Goal: Communication & Community: Answer question/provide support

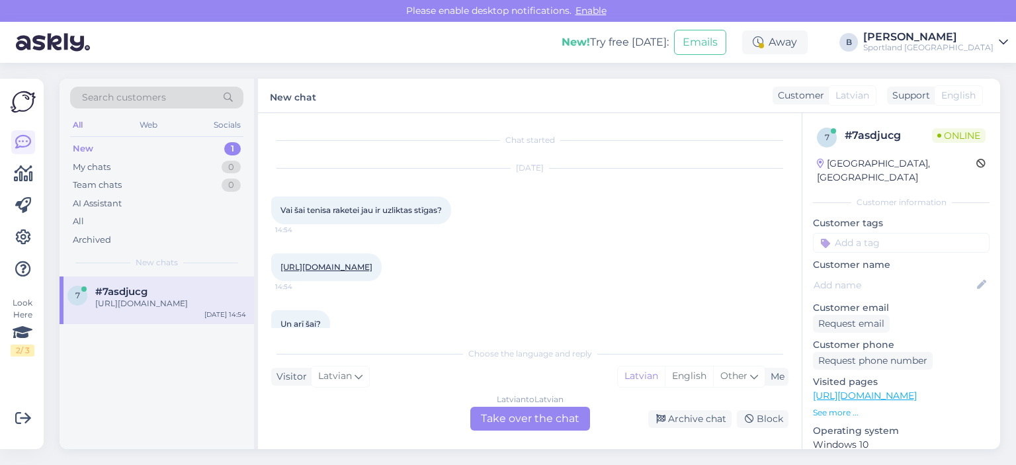
scroll to position [28, 0]
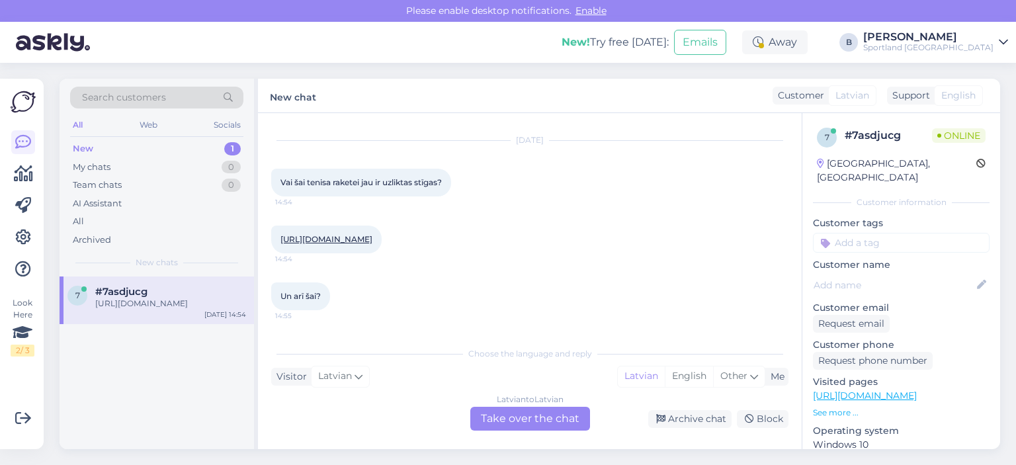
click at [372, 244] on link "[URL][DOMAIN_NAME]" at bounding box center [326, 239] width 92 height 10
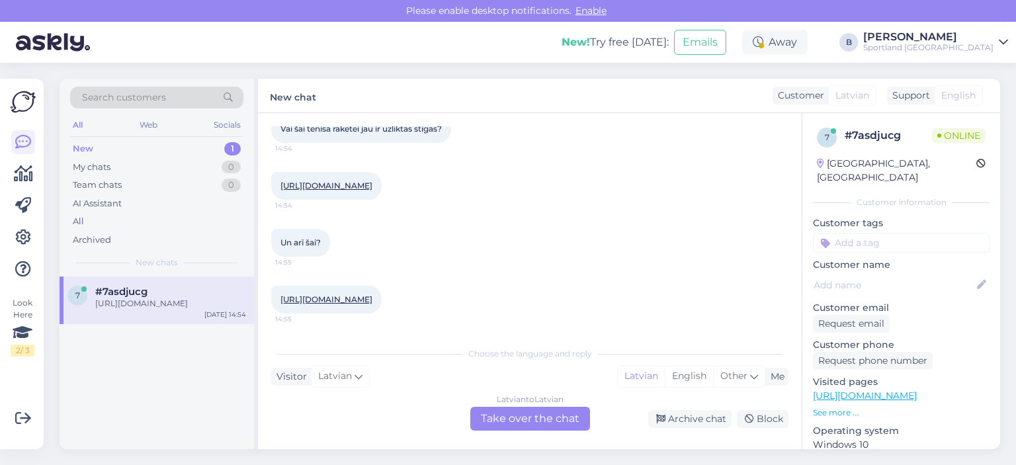
scroll to position [105, 0]
click at [349, 294] on link "[URL][DOMAIN_NAME]" at bounding box center [326, 299] width 92 height 10
click at [523, 423] on div "Latvian to Latvian Take over the chat" at bounding box center [530, 419] width 120 height 24
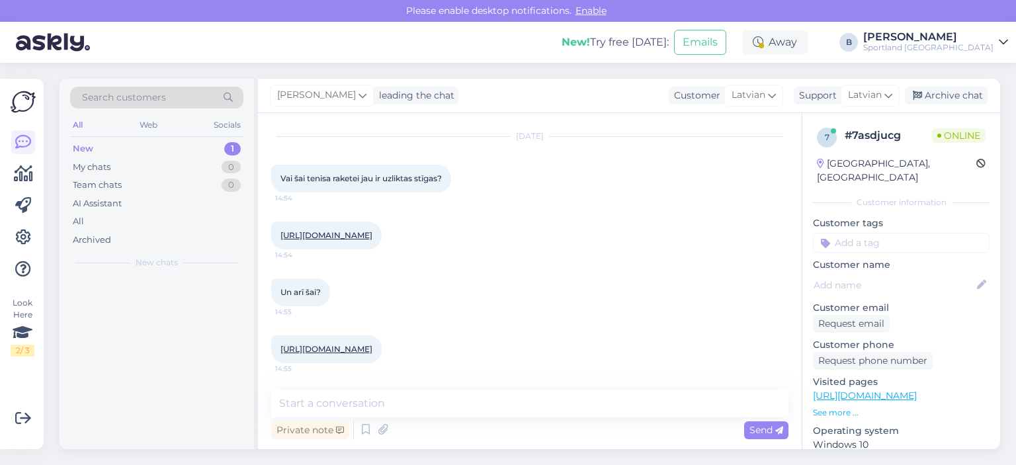
scroll to position [56, 0]
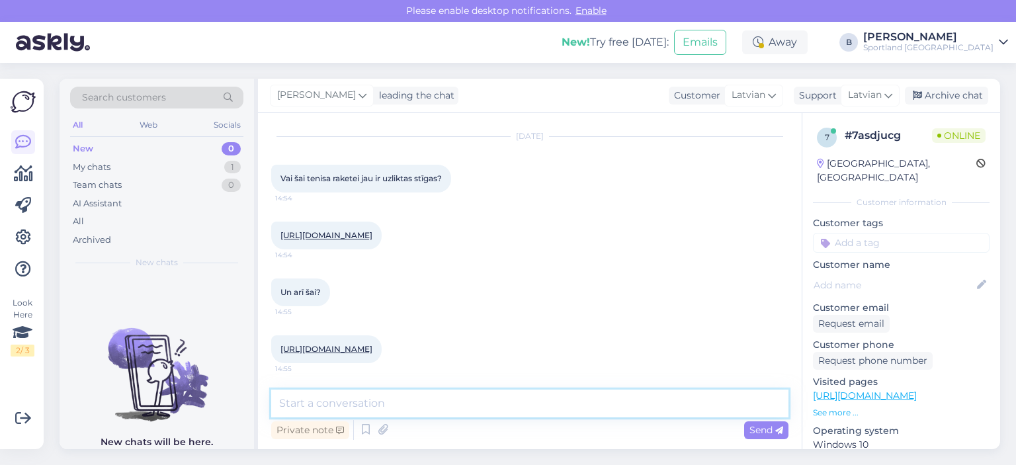
click at [525, 402] on textarea at bounding box center [529, 404] width 517 height 28
type textarea "Sveiki, šīs raketes nebūs, diemžēl, stīgotas."
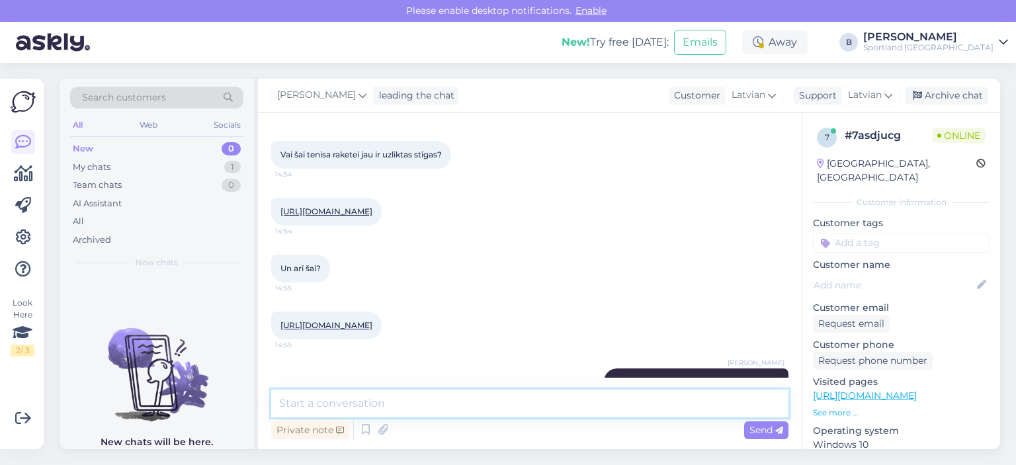
scroll to position [112, 0]
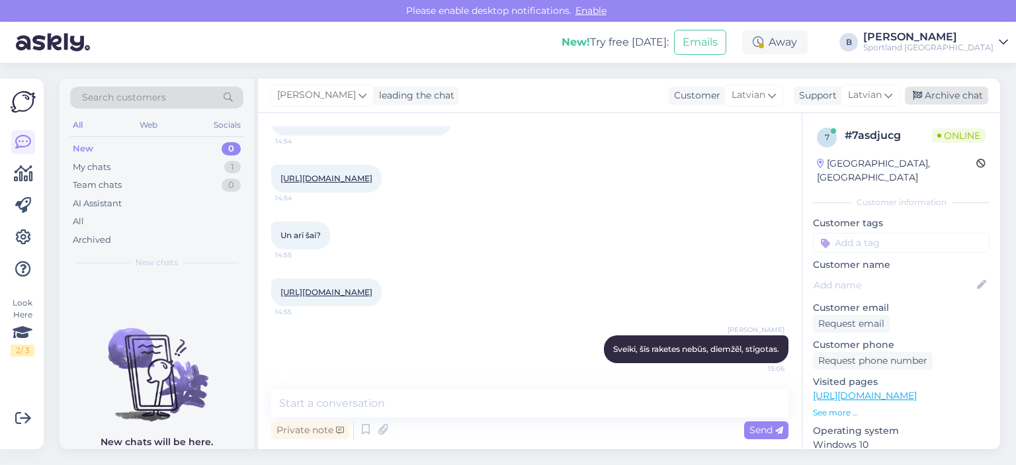
click at [953, 94] on div "Archive chat" at bounding box center [946, 96] width 83 height 18
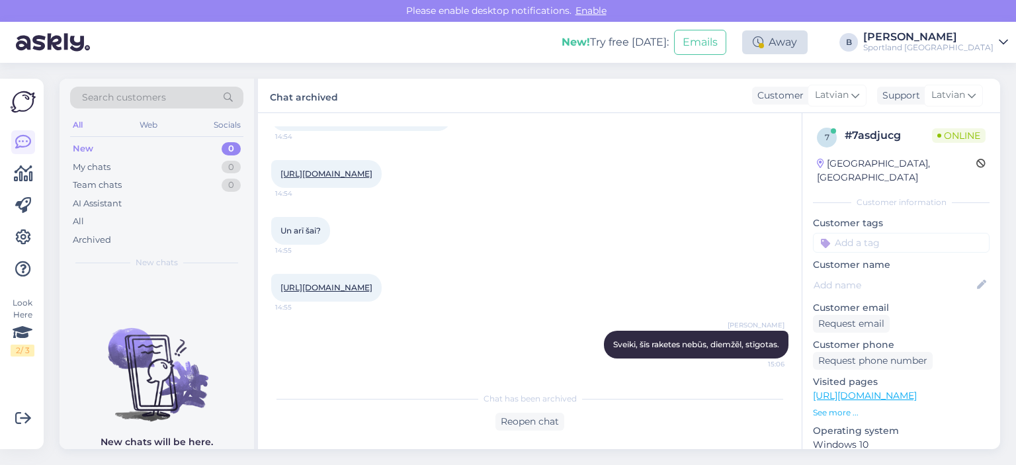
click at [808, 49] on div "Away" at bounding box center [774, 42] width 65 height 24
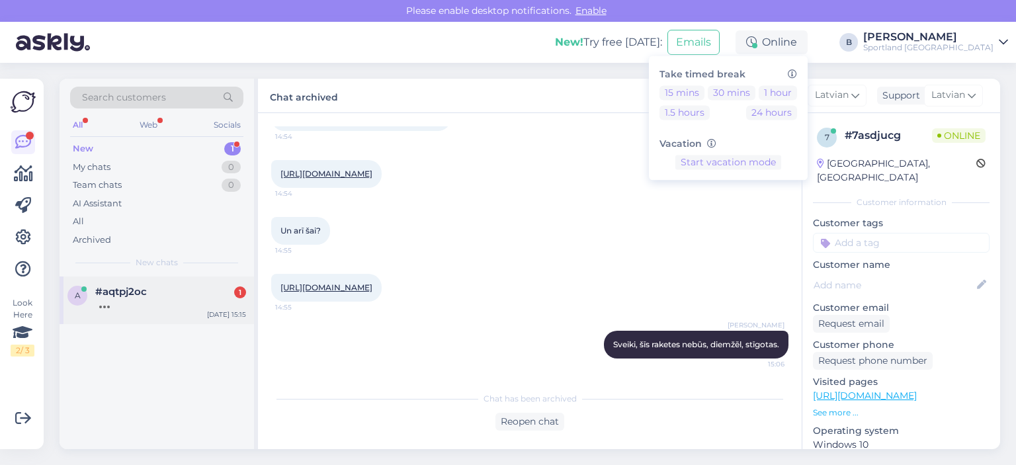
click at [140, 294] on span "#aqtpj2oc" at bounding box center [121, 292] width 52 height 12
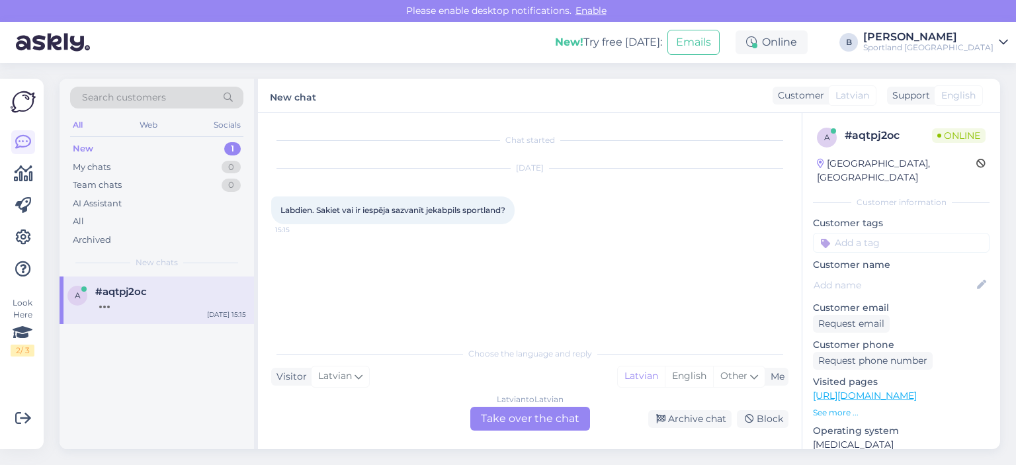
click at [511, 413] on div "Latvian to Latvian Take over the chat" at bounding box center [530, 419] width 120 height 24
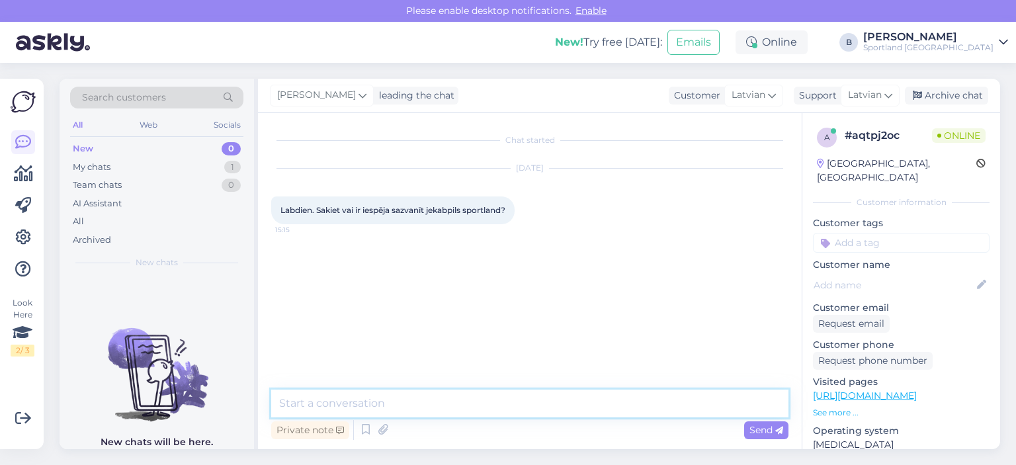
click at [505, 403] on textarea at bounding box center [529, 404] width 517 height 28
type textarea "Sveiki."
paste textarea "[PHONE_NUMBER]"
type textarea "Šis būs telefona numurs - [PHONE_NUMBER]"
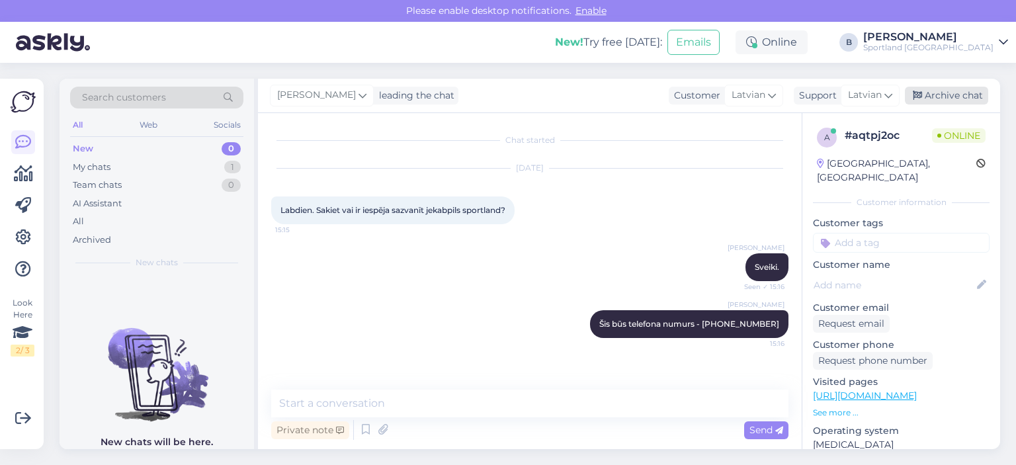
click at [951, 92] on div "Archive chat" at bounding box center [946, 96] width 83 height 18
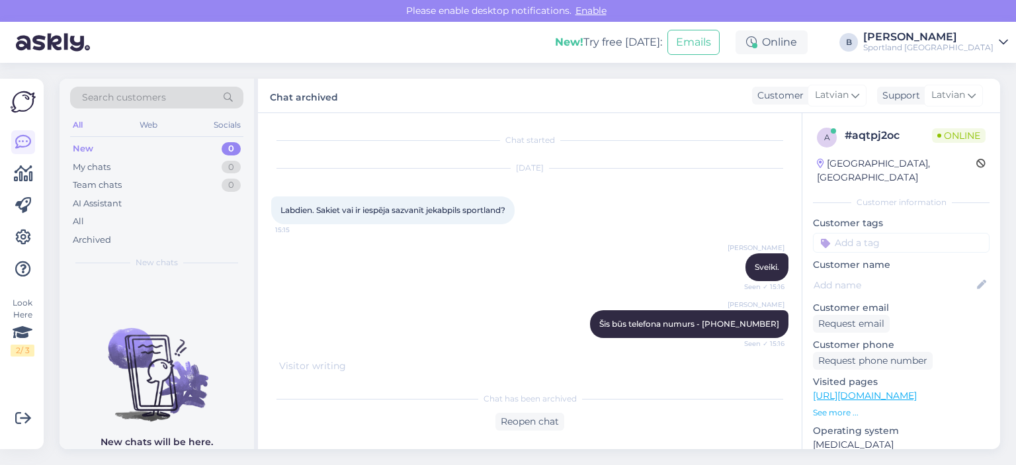
scroll to position [36, 0]
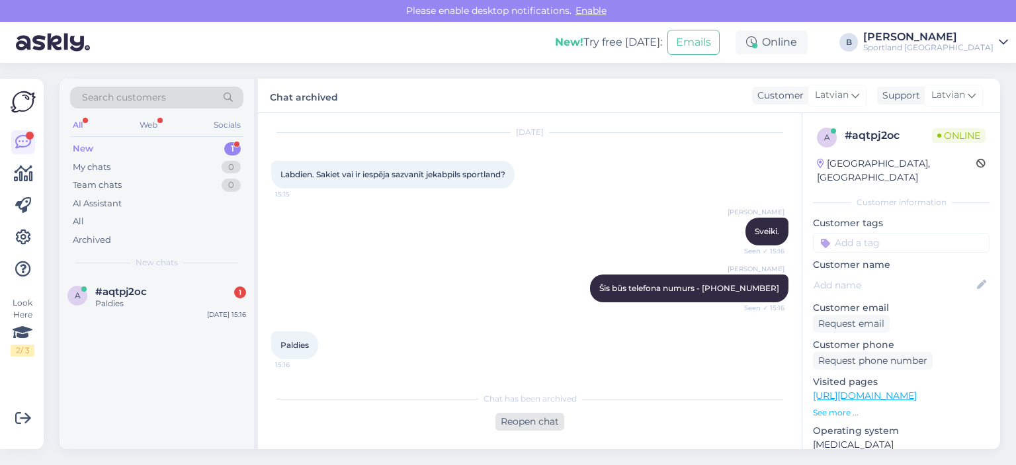
click at [542, 419] on div "Reopen chat" at bounding box center [529, 422] width 69 height 18
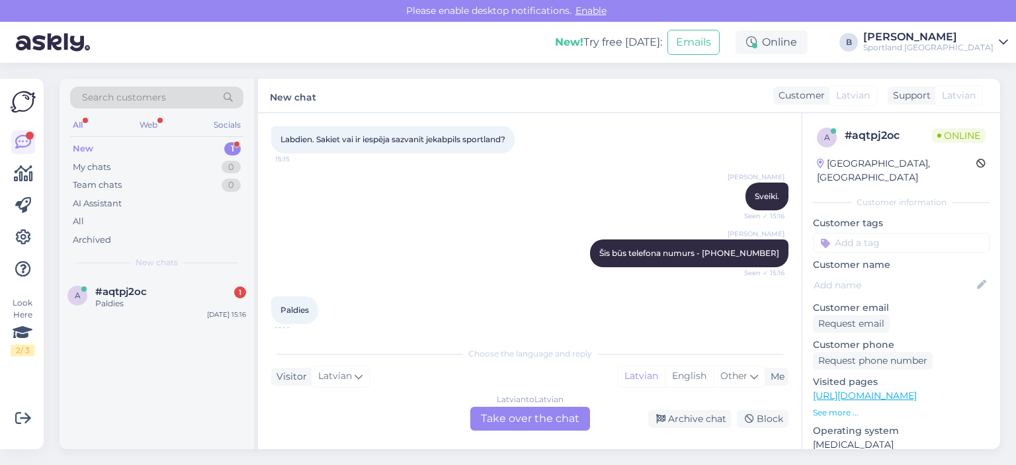
scroll to position [81, 0]
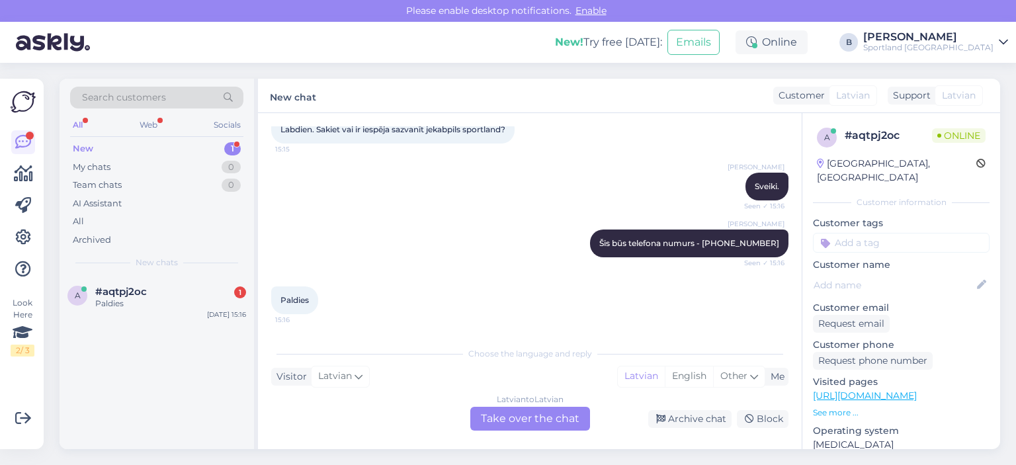
click at [556, 420] on div "Latvian to Latvian Take over the chat" at bounding box center [530, 419] width 120 height 24
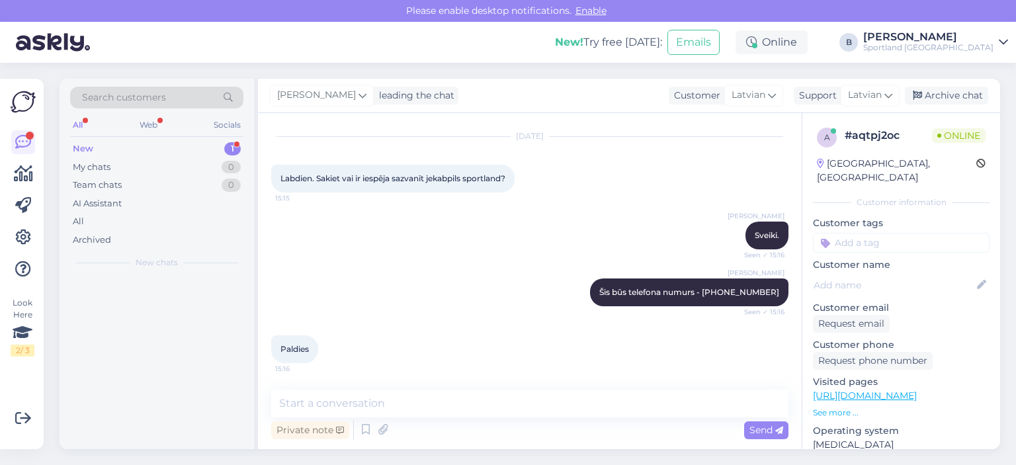
scroll to position [32, 0]
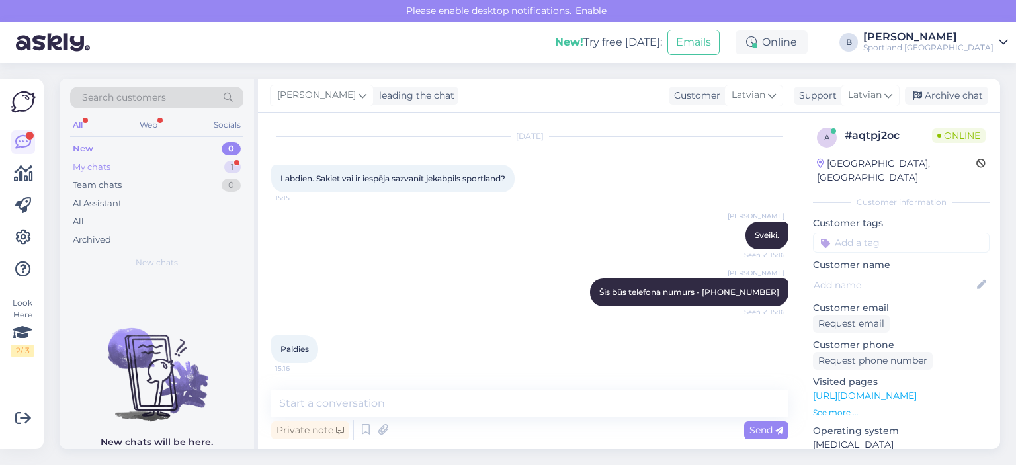
click at [156, 169] on div "My chats 1" at bounding box center [156, 167] width 173 height 19
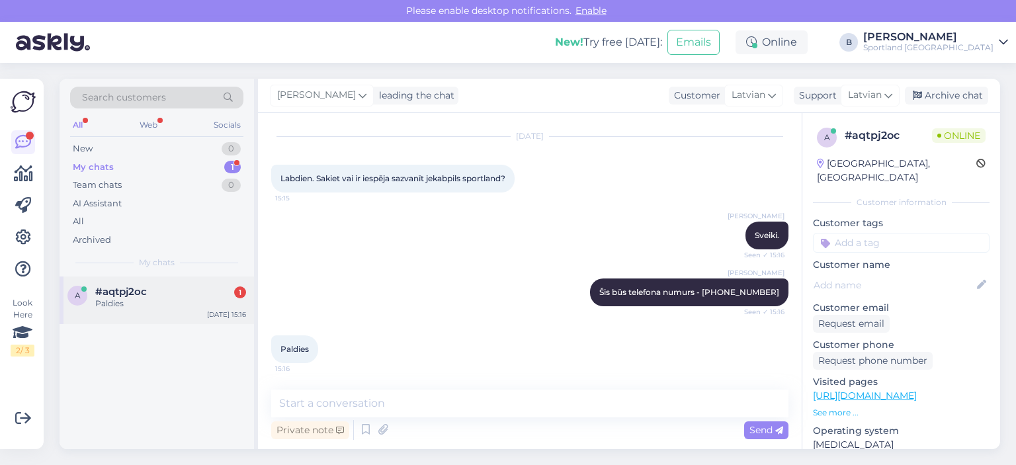
click at [140, 292] on span "#aqtpj2oc" at bounding box center [121, 292] width 52 height 12
click at [944, 99] on div "Archive chat" at bounding box center [946, 96] width 83 height 18
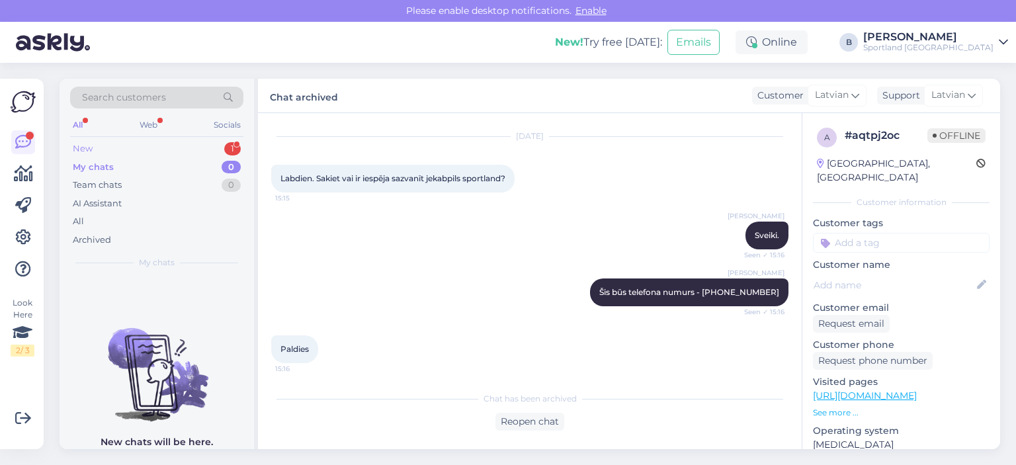
click at [132, 140] on div "New 1" at bounding box center [156, 149] width 173 height 19
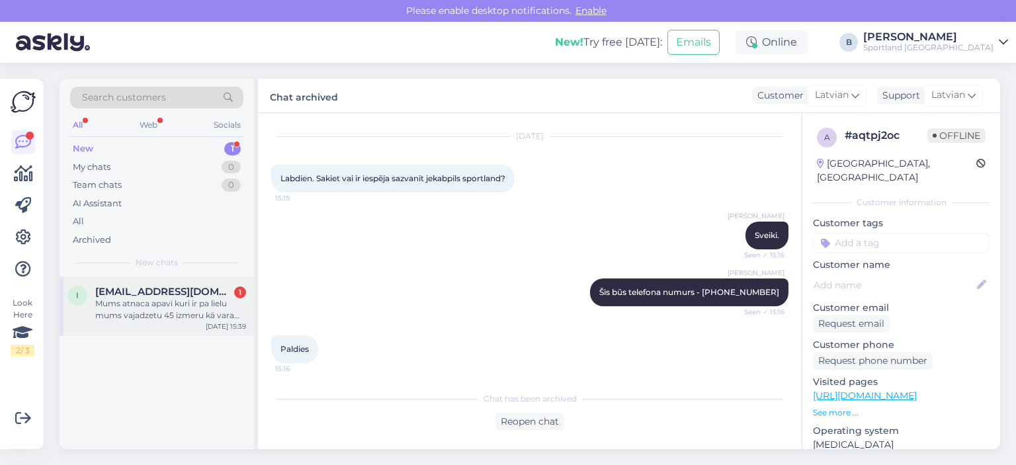
click at [175, 292] on span "[EMAIL_ADDRESS][DOMAIN_NAME]" at bounding box center [164, 292] width 138 height 12
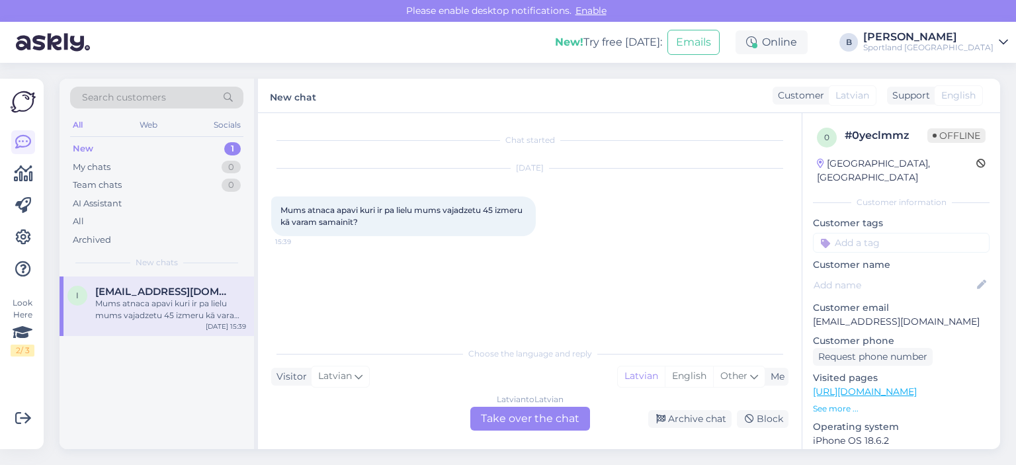
click at [566, 424] on div "Latvian to Latvian Take over the chat" at bounding box center [530, 419] width 120 height 24
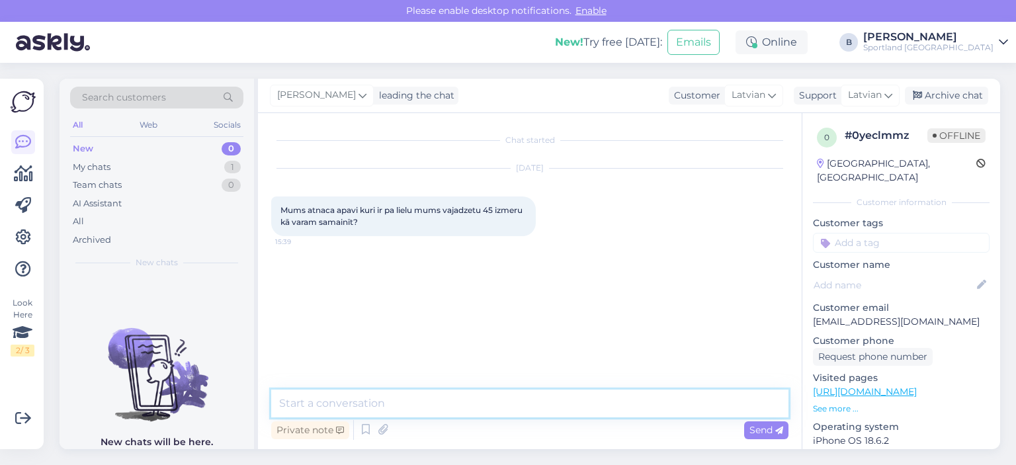
click at [558, 407] on textarea at bounding box center [529, 404] width 517 height 28
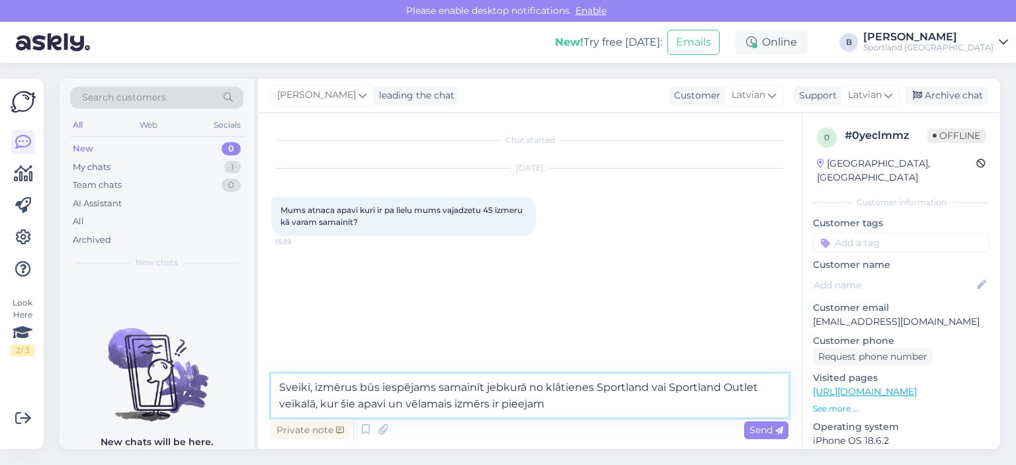
type textarea "Sveiki, izmērus būs iespējams samainīt jebkurā no klātienes Sportland vai Sport…"
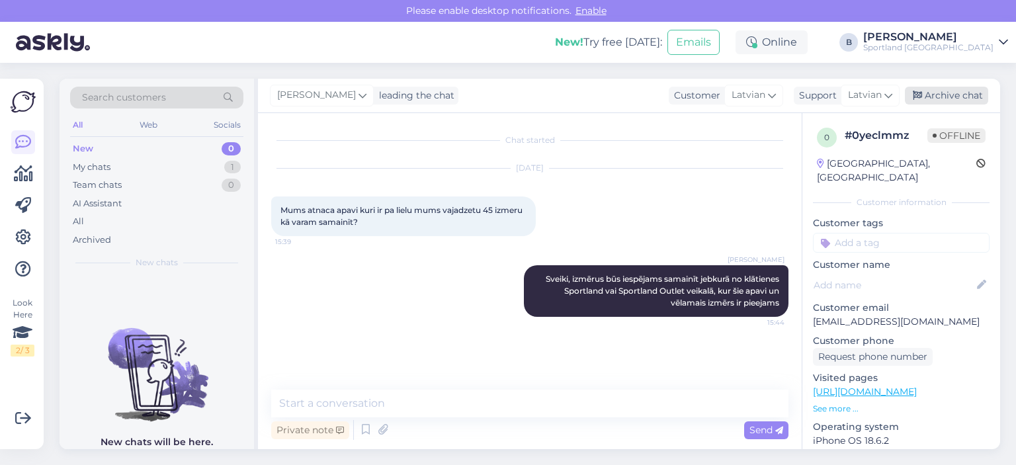
click at [945, 92] on div "Archive chat" at bounding box center [946, 96] width 83 height 18
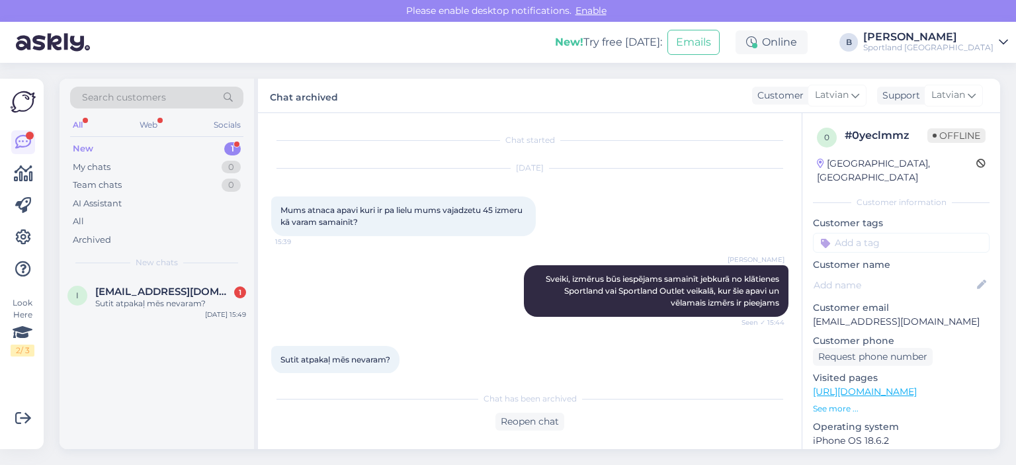
scroll to position [15, 0]
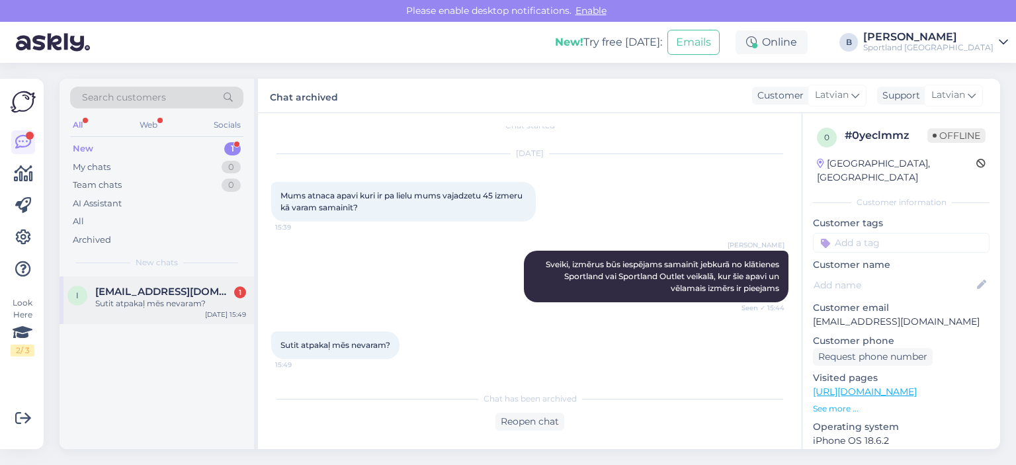
click at [169, 298] on div "Sutit atpakaļ mēs nevaram?" at bounding box center [170, 304] width 151 height 12
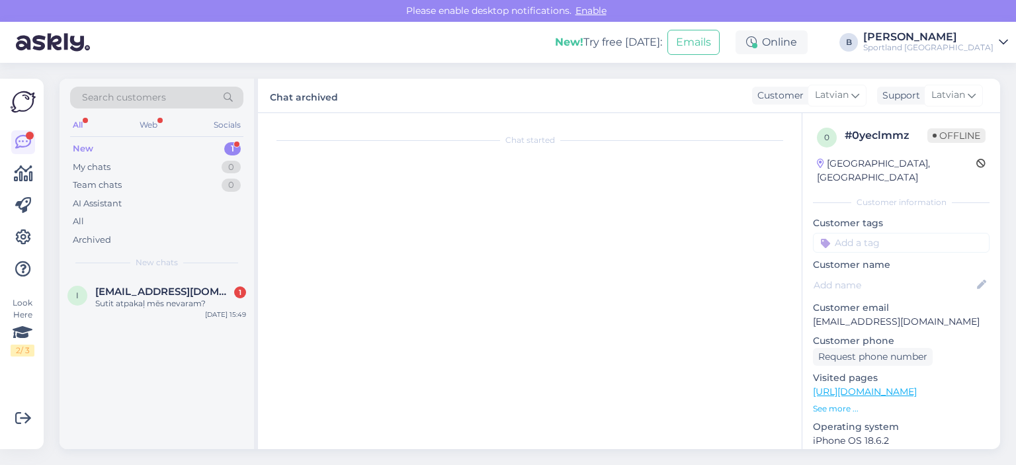
scroll to position [0, 0]
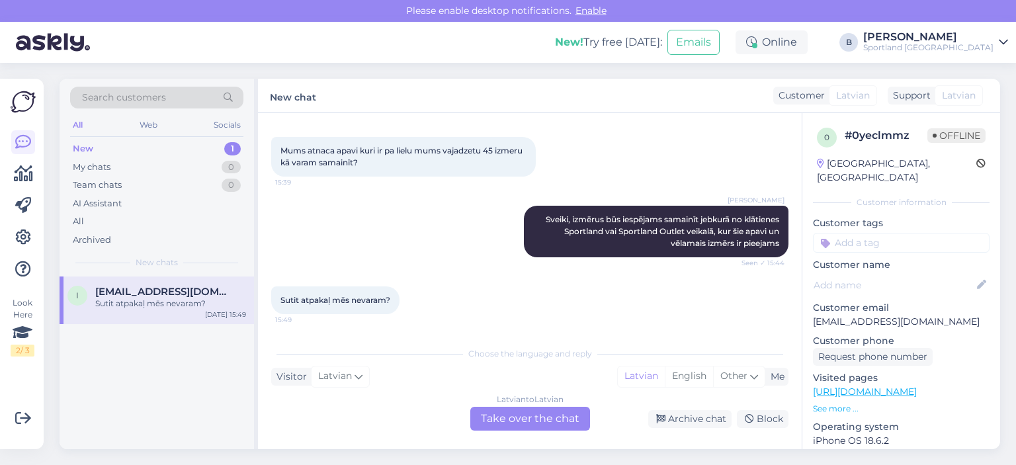
click at [497, 417] on div "Latvian to Latvian Take over the chat" at bounding box center [530, 419] width 120 height 24
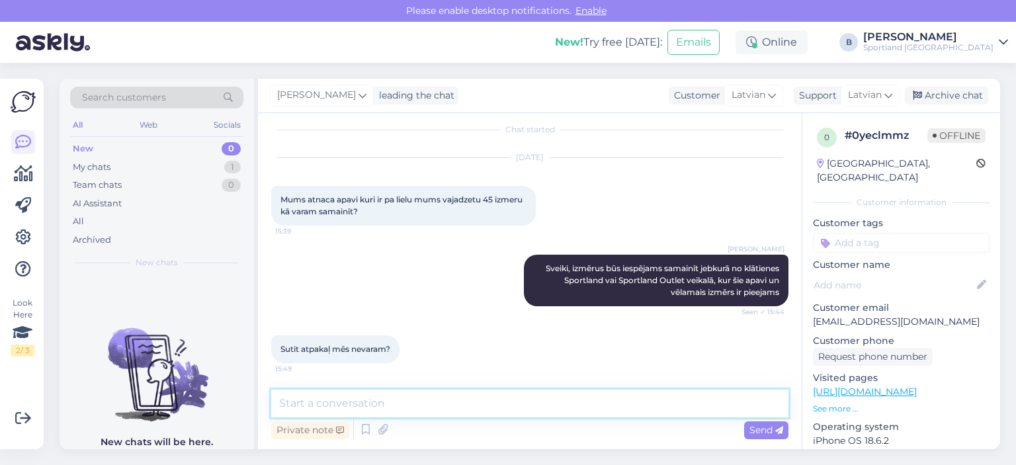
click at [499, 416] on textarea at bounding box center [529, 404] width 517 height 28
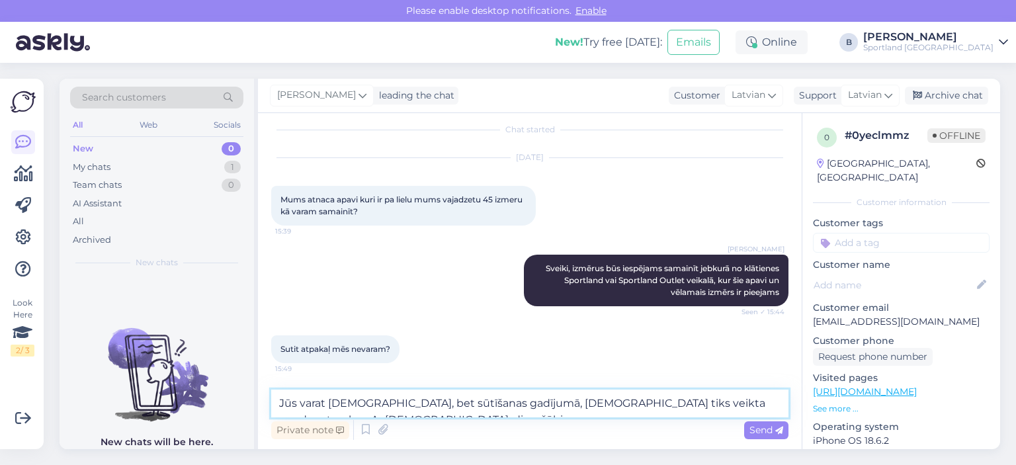
scroll to position [26, 0]
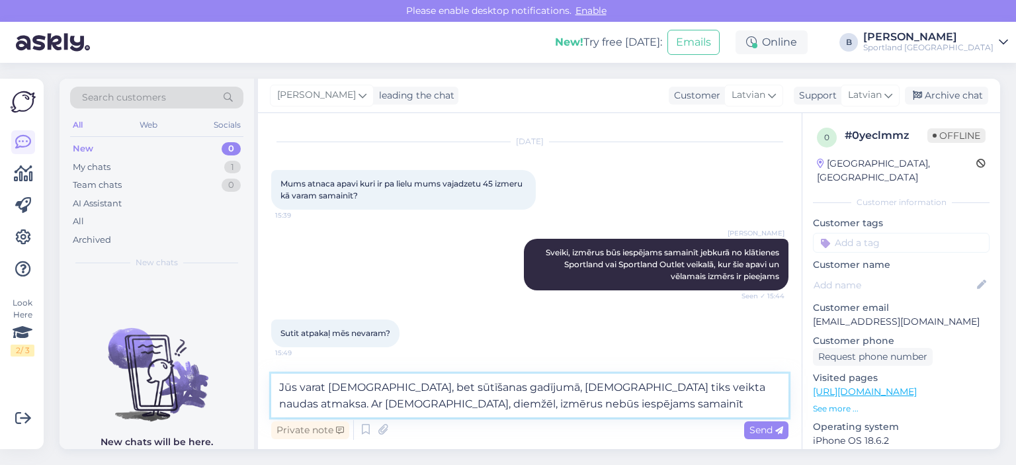
type textarea "Jūs varat [DEMOGRAPHIC_DATA], bet sūtīšanas gadījumā, [DEMOGRAPHIC_DATA] tiks v…"
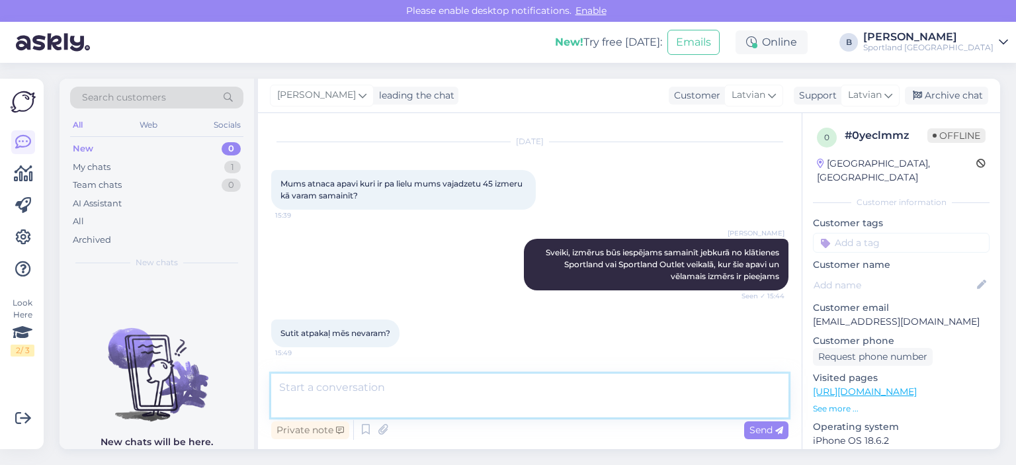
scroll to position [91, 0]
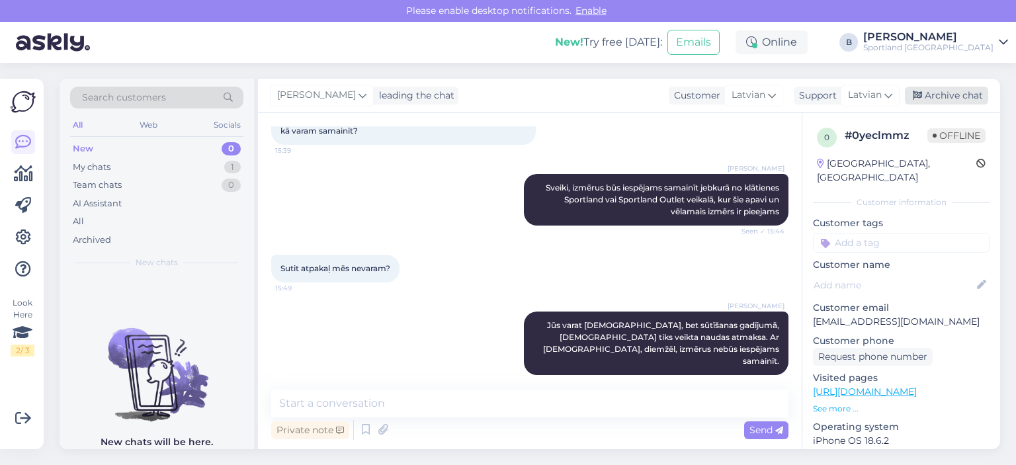
click at [930, 102] on div "Archive chat" at bounding box center [946, 96] width 83 height 18
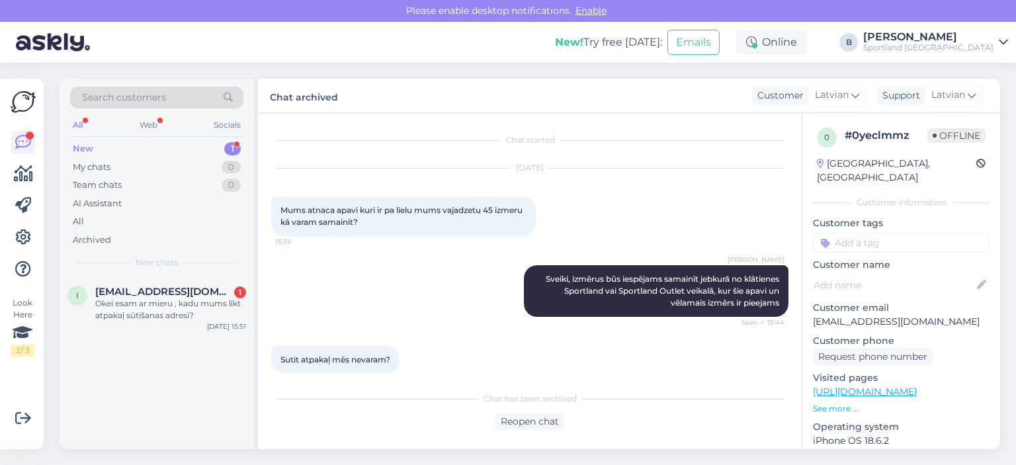
scroll to position [164, 0]
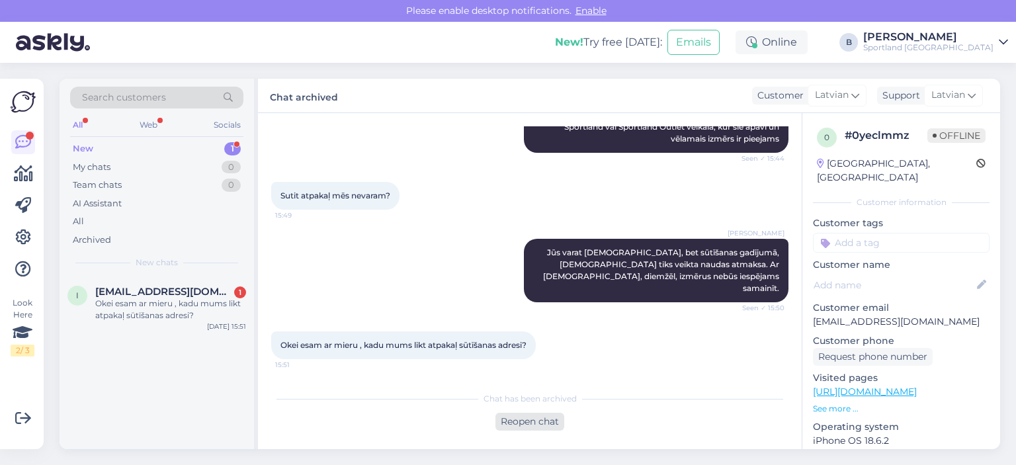
click at [527, 417] on div "Reopen chat" at bounding box center [529, 422] width 69 height 18
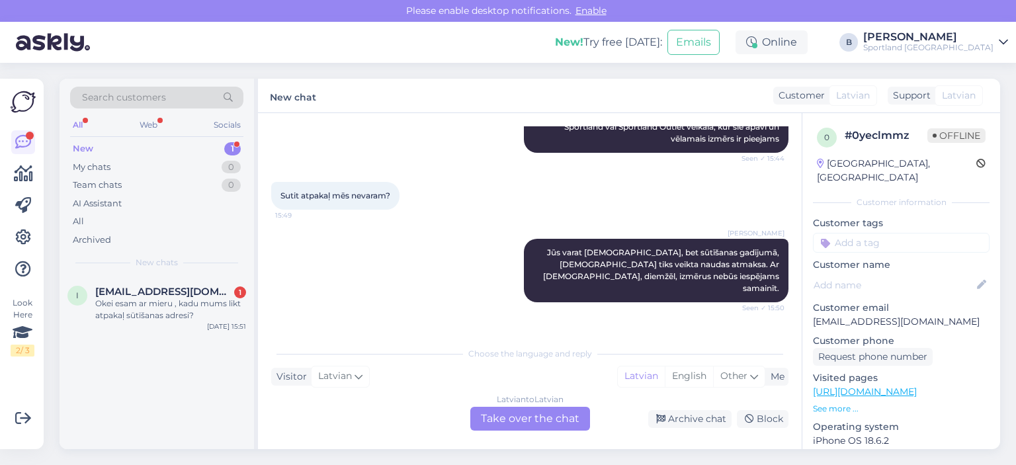
click at [527, 417] on div "Latvian to Latvian Take over the chat" at bounding box center [530, 419] width 120 height 24
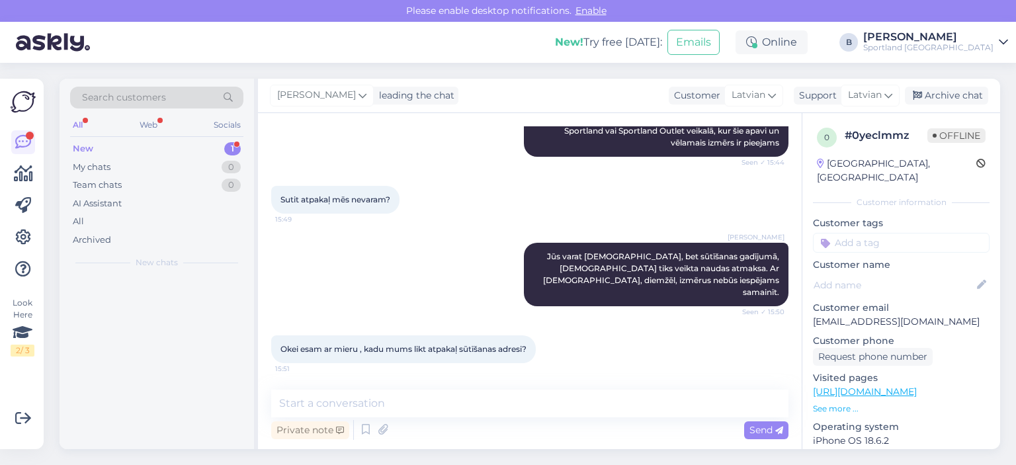
scroll to position [160, 0]
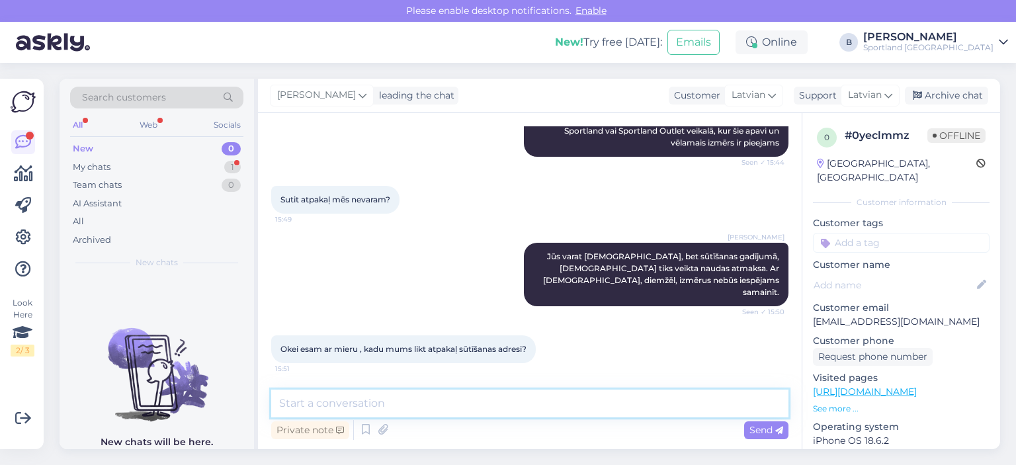
click at [524, 410] on textarea at bounding box center [529, 404] width 517 height 28
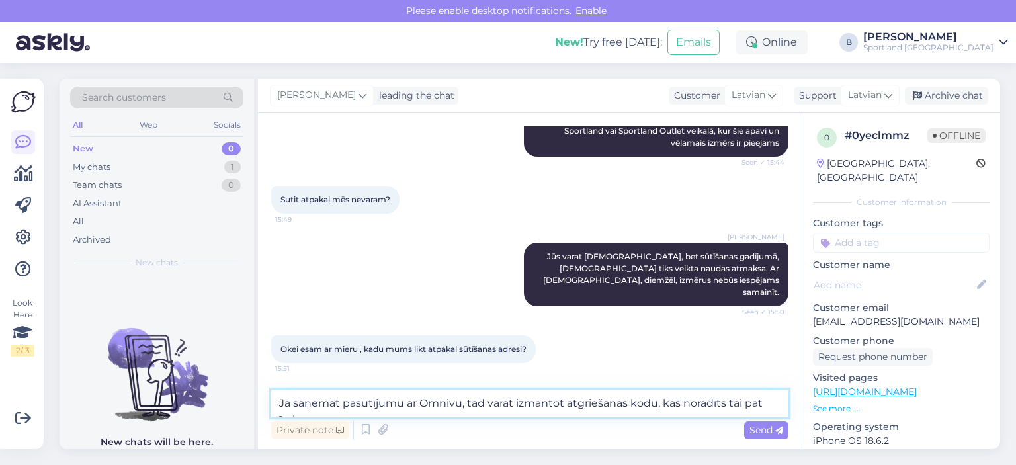
scroll to position [164, 0]
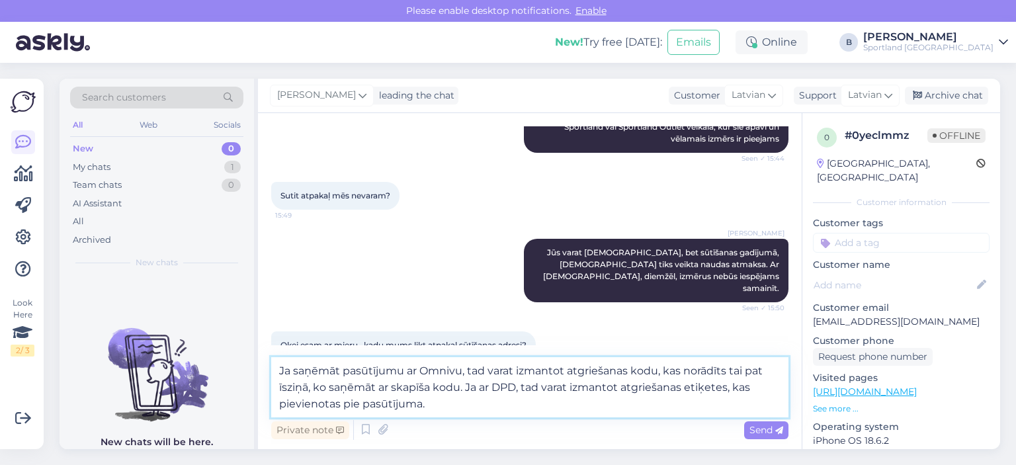
type textarea "Ja saņēmāt pasūtījumu ar Omnivu, tad varat izmantot atgriešanas kodu, kas norād…"
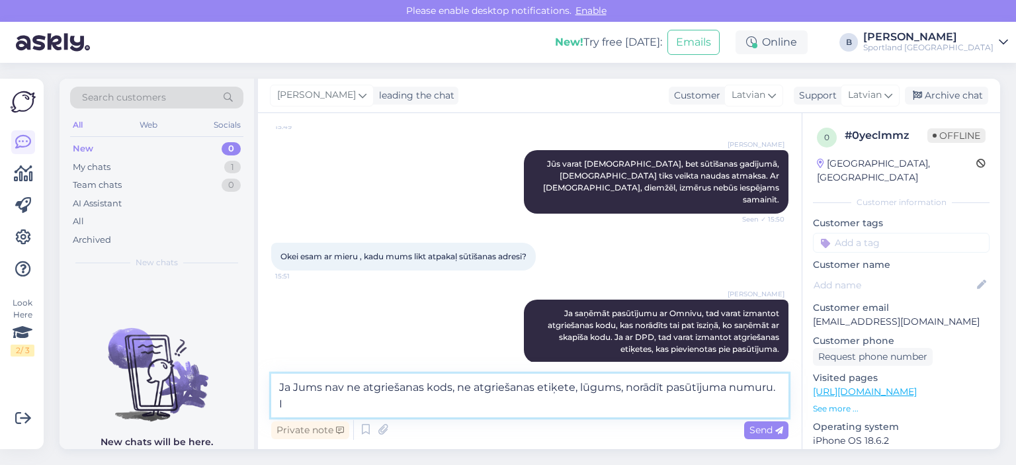
scroll to position [269, 0]
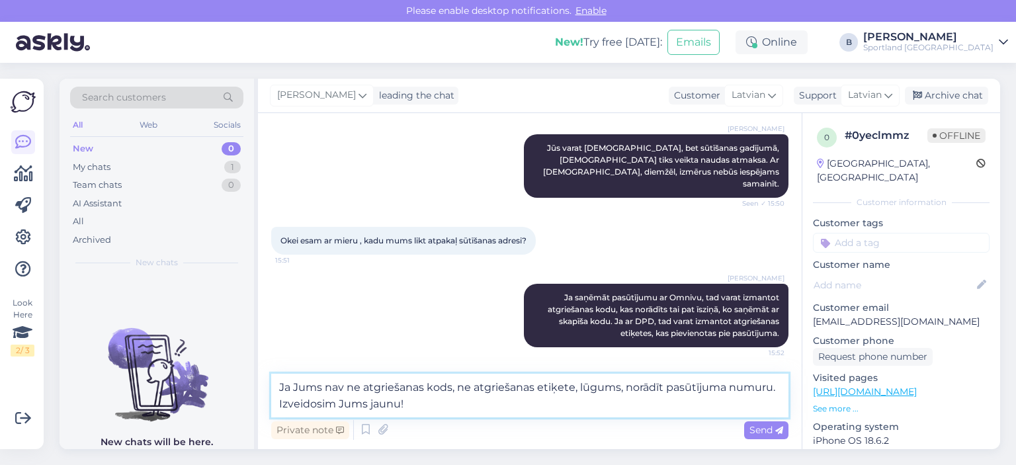
type textarea "Ja Jums nav ne atgriešanas kods, ne atgriešanas etiķete, lūgums, norādīt pasūtī…"
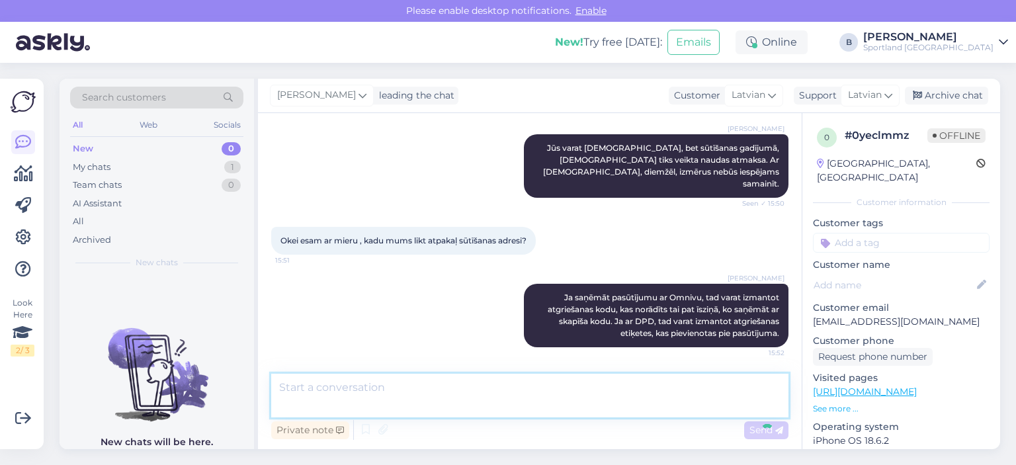
scroll to position [321, 0]
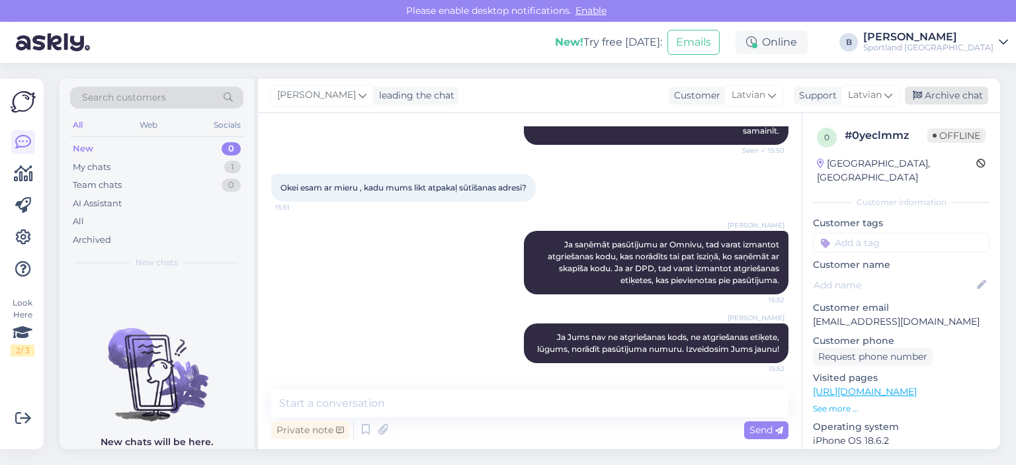
click at [935, 95] on div "Archive chat" at bounding box center [946, 96] width 83 height 18
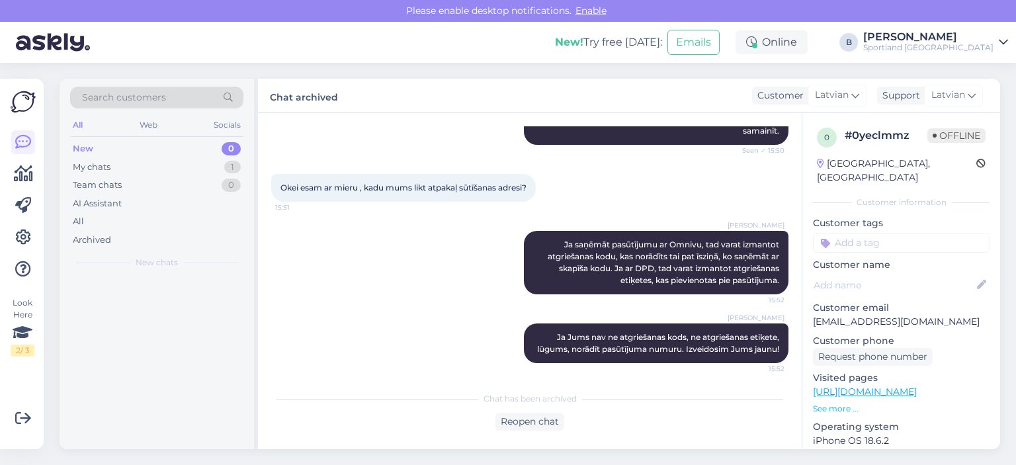
scroll to position [325, 0]
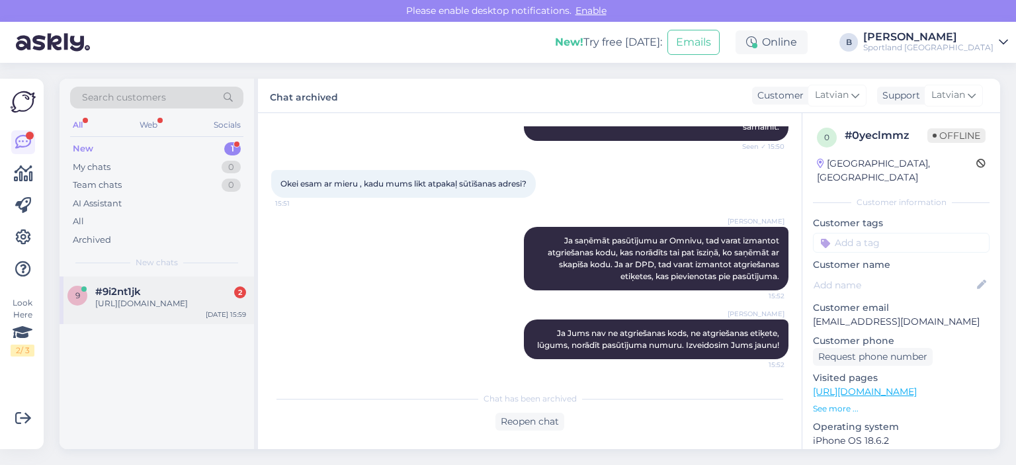
click at [190, 310] on div "[URL][DOMAIN_NAME]" at bounding box center [170, 304] width 151 height 12
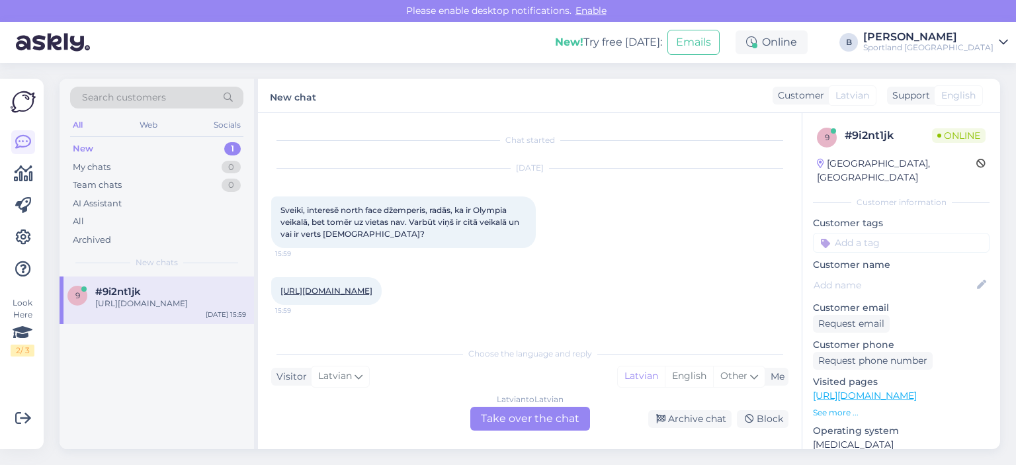
click at [513, 413] on div "Latvian to Latvian Take over the chat" at bounding box center [530, 419] width 120 height 24
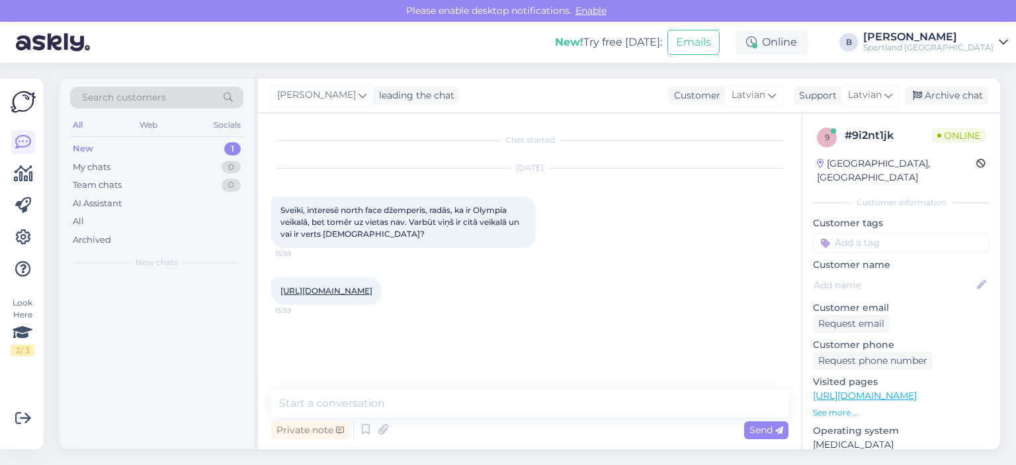
scroll to position [0, 0]
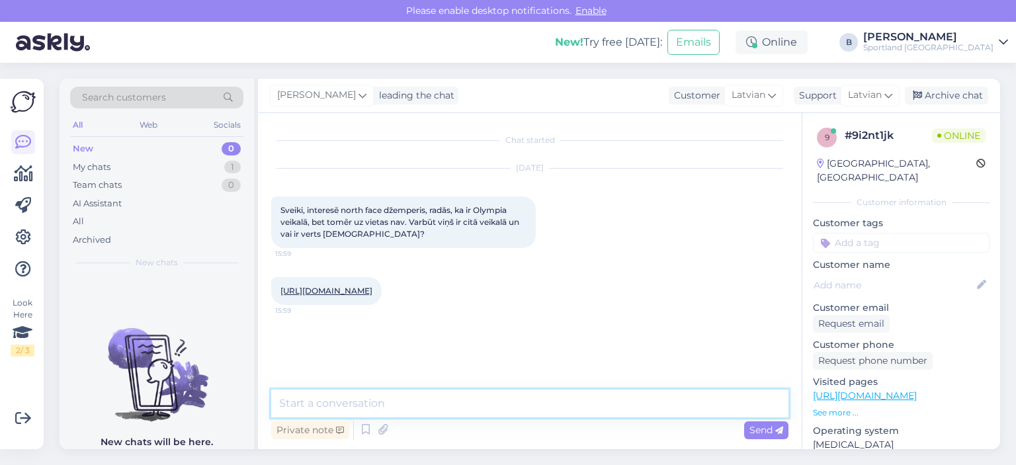
click at [508, 398] on textarea at bounding box center [529, 404] width 517 height 28
type textarea "Sveiki, pārbaudīsim"
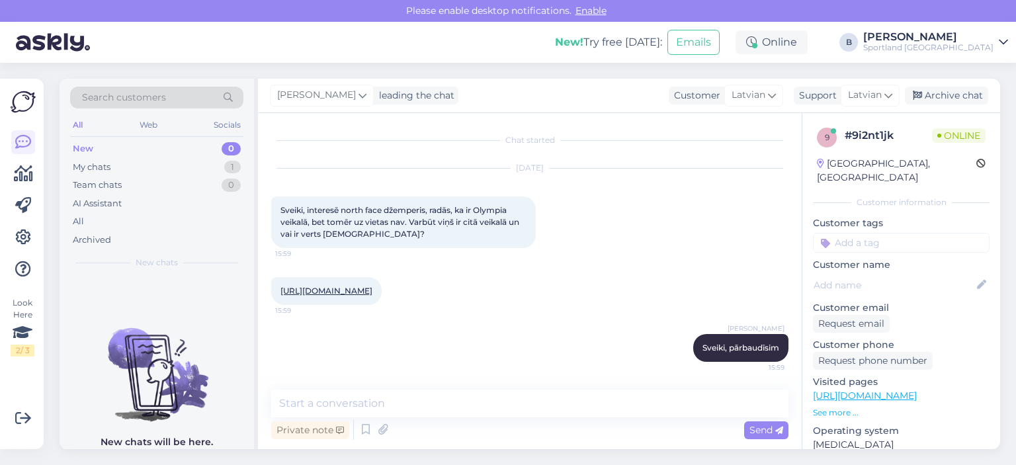
click at [372, 292] on link "[URL][DOMAIN_NAME]" at bounding box center [326, 291] width 92 height 10
click at [429, 407] on textarea at bounding box center [529, 404] width 517 height 28
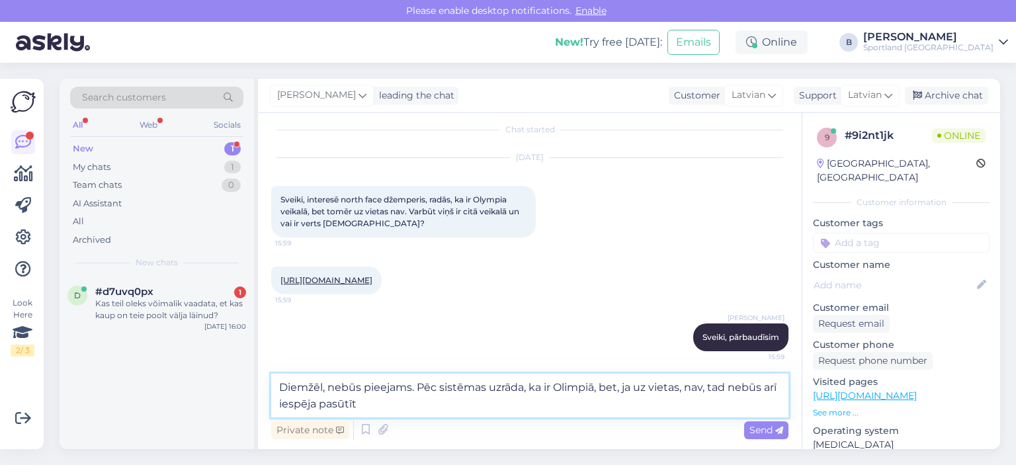
type textarea "Diemžēl, nebūs pieejams. Pēc sistēmas uzrāda, ka ir Olimpiā, bet, ja uz vietas,…"
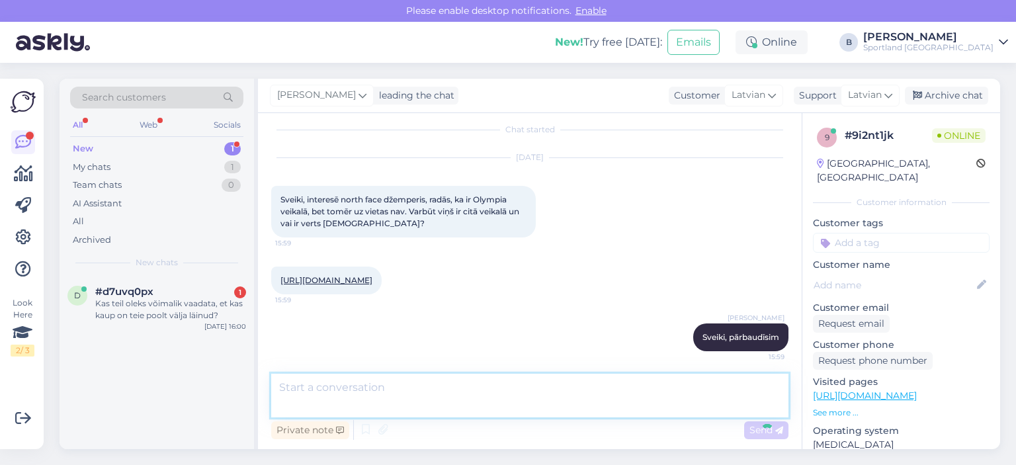
scroll to position [79, 0]
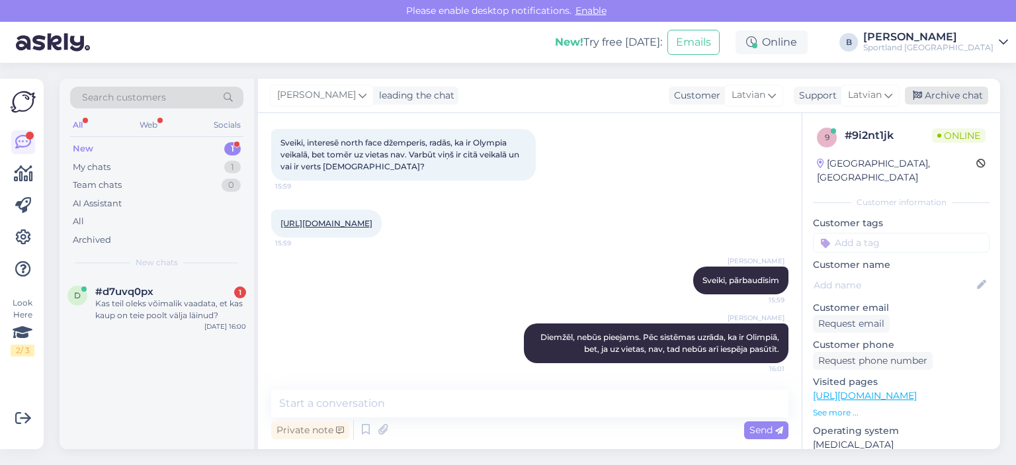
click at [930, 93] on div "Archive chat" at bounding box center [946, 96] width 83 height 18
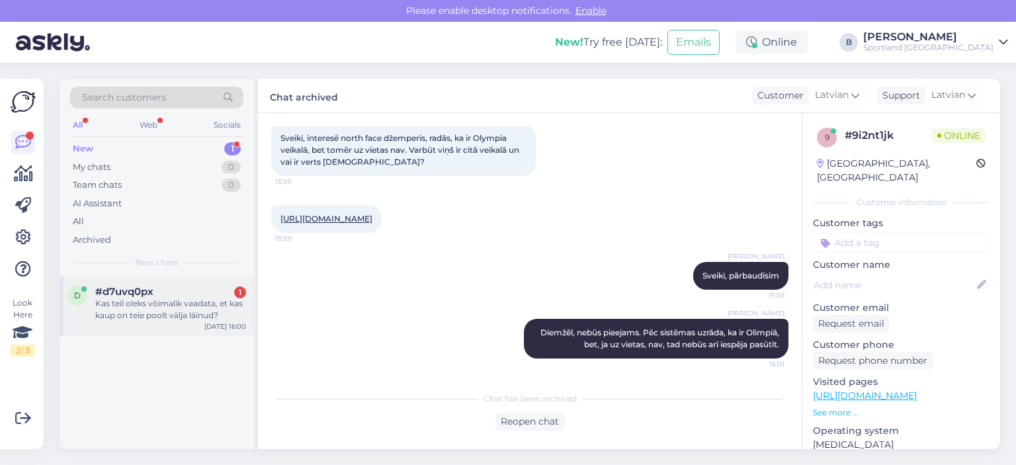
click at [158, 278] on div "d #d7uvq0px 1 Kas teil oleks võimalik vaadata, et kas kaup on teie poolt välja …" at bounding box center [157, 306] width 194 height 60
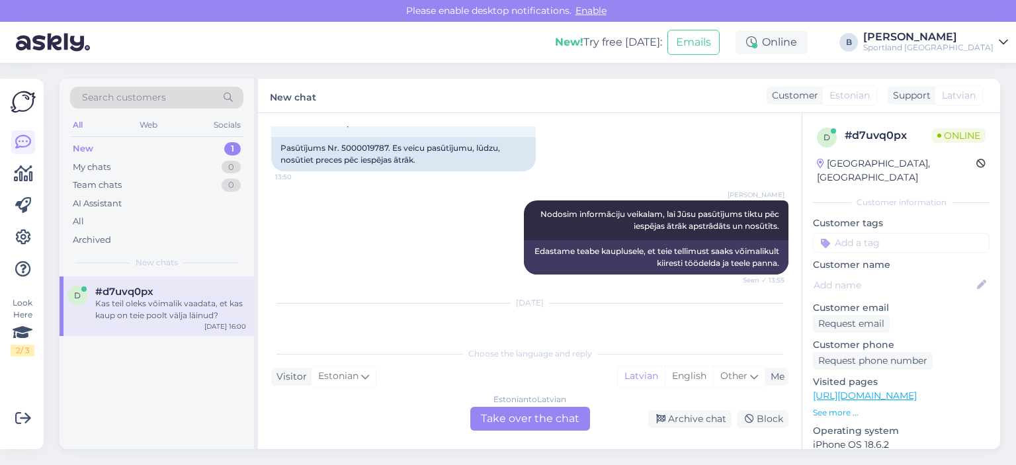
scroll to position [508, 0]
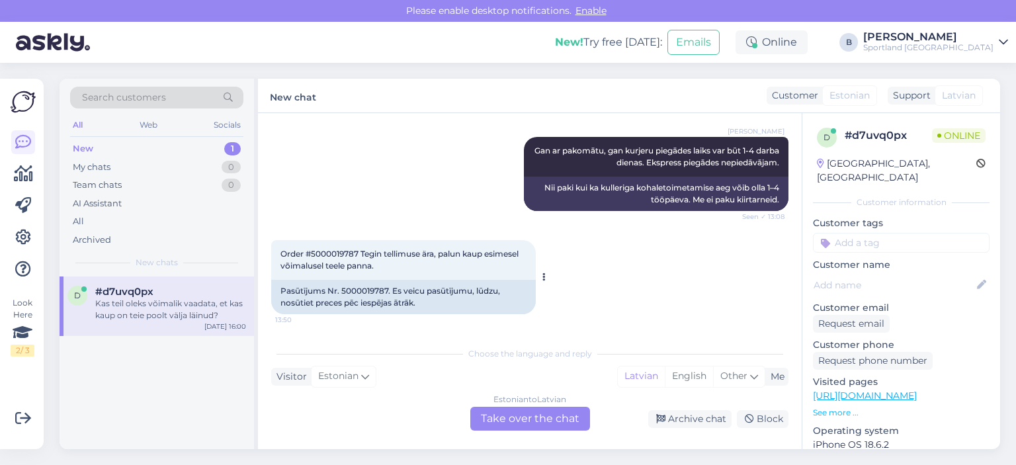
click at [342, 249] on span "Order #5000019787 Tegin tellimuse ära, palun kaup esimesel võimalusel teele pan…" at bounding box center [400, 260] width 240 height 22
copy span "5000019787"
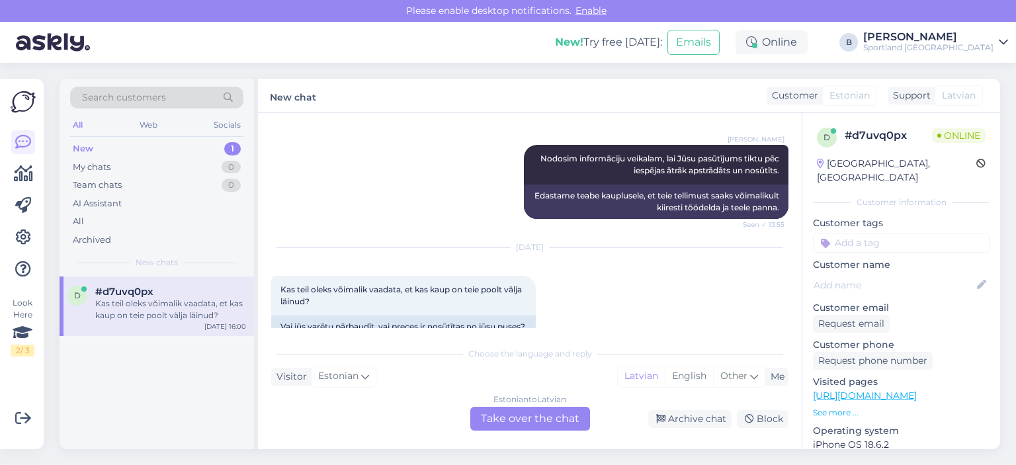
click at [555, 417] on div "Estonian to Latvian Take over the chat" at bounding box center [530, 419] width 120 height 24
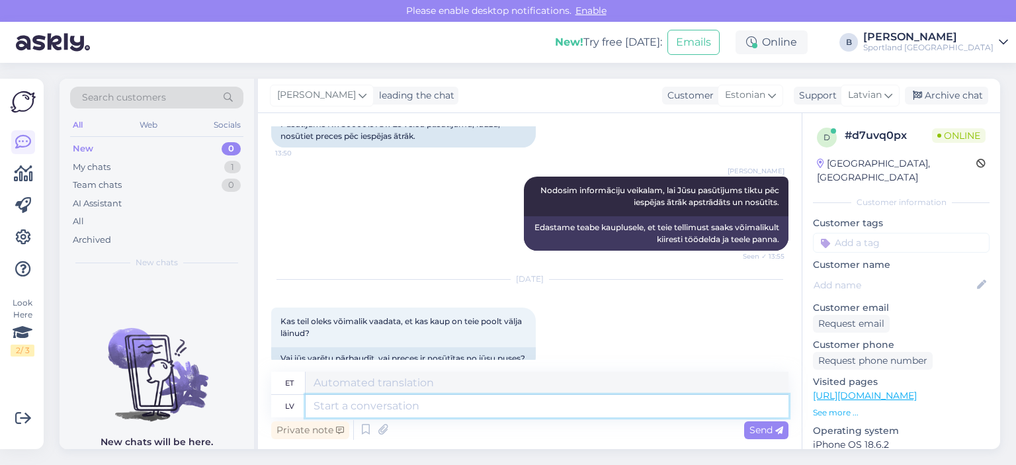
click at [553, 405] on textarea at bounding box center [547, 406] width 483 height 22
type textarea "Sveiki, v"
type textarea "Tere,"
type textarea "Sveiki, veikals ir"
type textarea "Tere, pood"
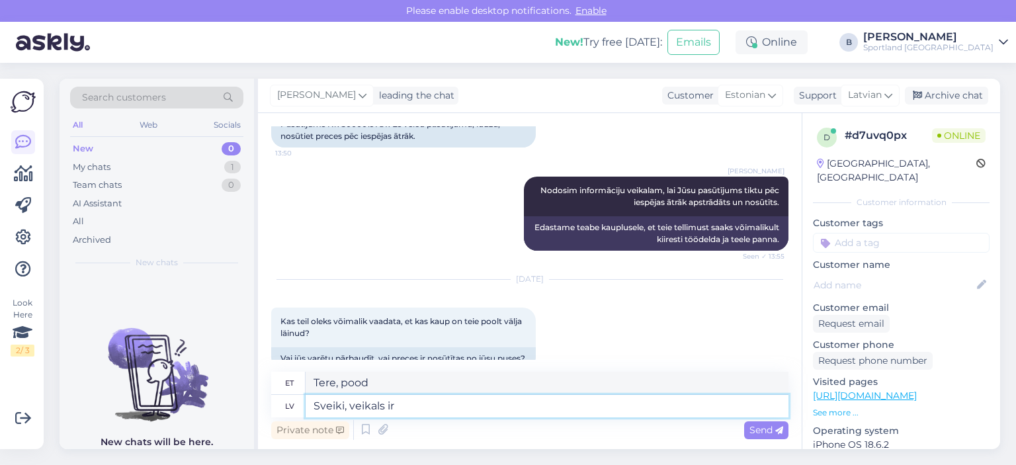
type textarea "Sveiki, veikals ir i"
type textarea "Tere, pood on"
type textarea "[PERSON_NAME], veikals ir informēt, b"
type textarea "Tere, pood teatab teile,"
type textarea "Sveiki, veikals ir informēts, be"
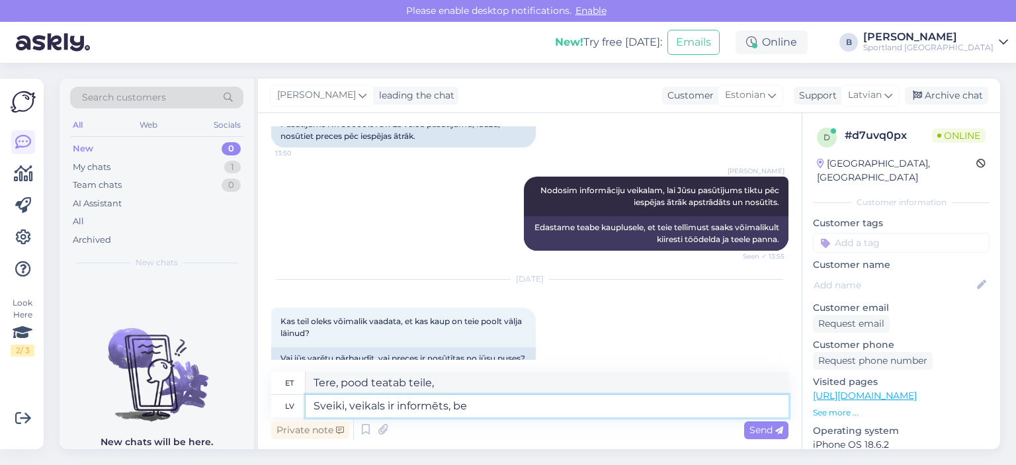
type textarea "Tere, pood on teavitatud,"
type textarea "[PERSON_NAME], veikals ir informēts, bet p"
type textarea "Tere, pood on teavitatud, aga"
type textarea "[PERSON_NAME], veikals ir informēts, bet prece v"
type textarea "Tere, pood on teavitatud, aga toode"
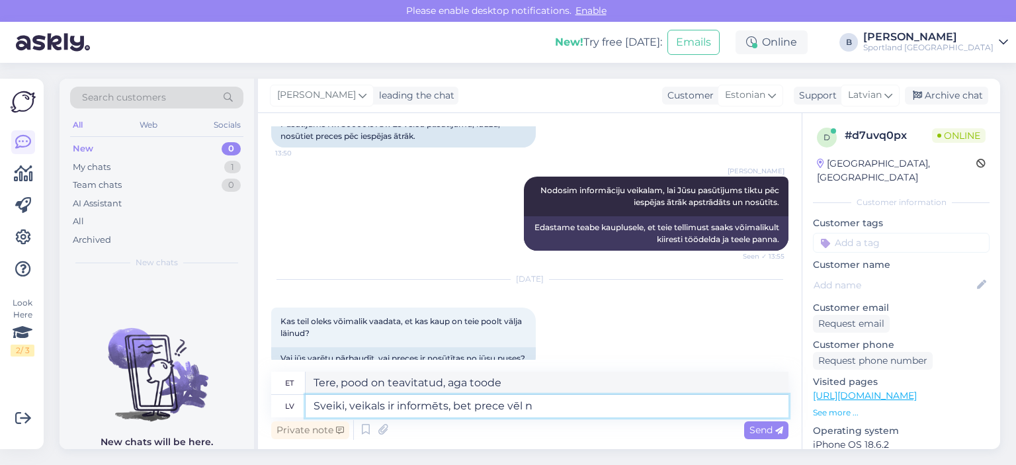
type textarea "Sveiki, veikals ir informēts, bet prece vēl na"
type textarea "Tere, poodi on teavitatud, aga kaup on endiselt alles."
type textarea "Sveiki, veikals ir informēts, bet prece vēl nav no"
type textarea "Tere, poodi on teavitatud, kuid toodet pole veel saadaval."
type textarea "Sveiki, veikals ir informēts, bet prece vēl nav nosūtīta."
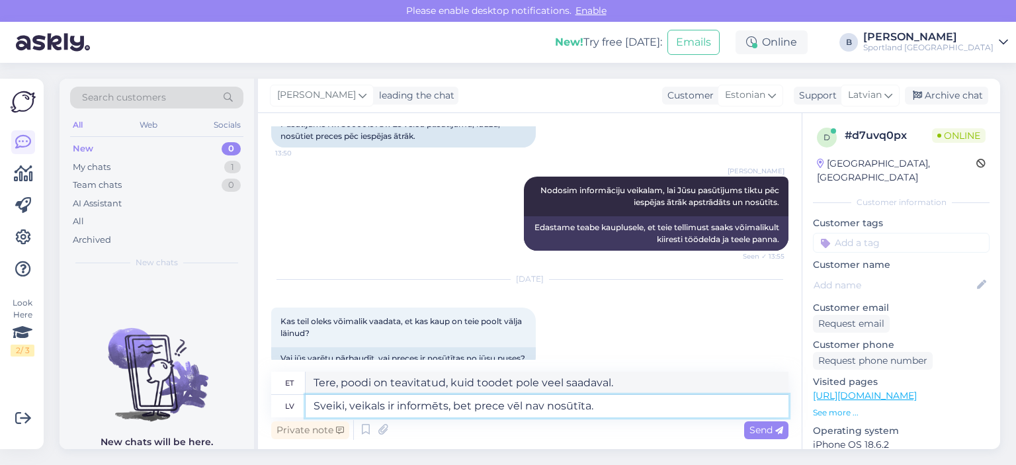
type textarea "Tere, poodi on teavitatud, aga kaupa pole veel teele pandud."
type textarea "Sveiki, veikals ir informēts, bet prece vēl nav nosūtīta."
click at [757, 433] on span "Send" at bounding box center [766, 430] width 34 height 12
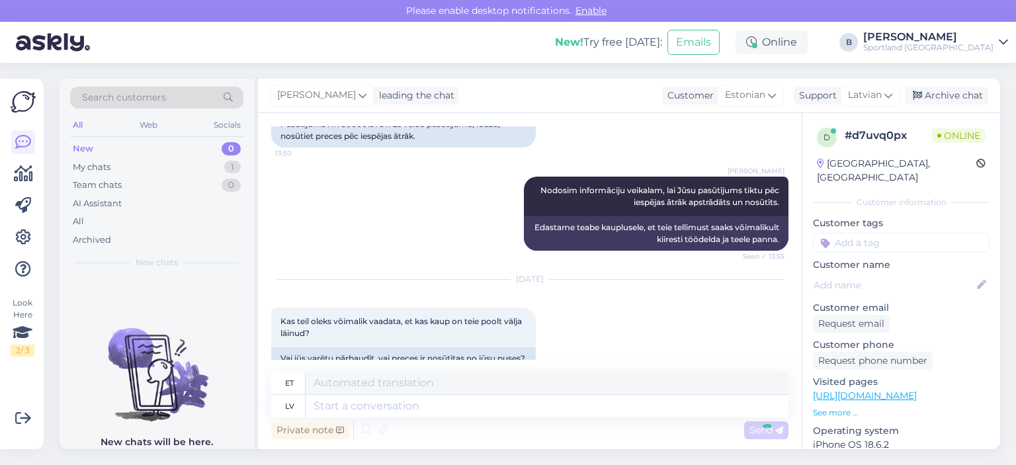
scroll to position [754, 0]
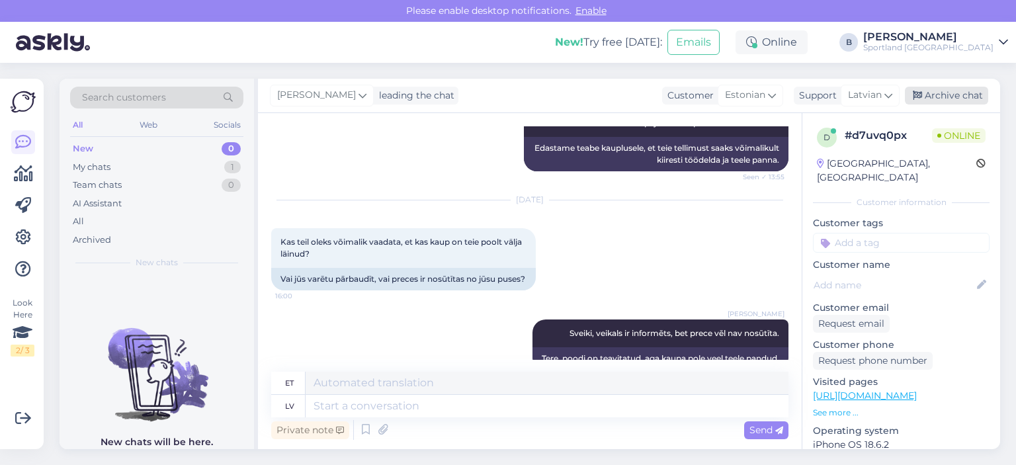
click at [926, 97] on div "Archive chat" at bounding box center [946, 96] width 83 height 18
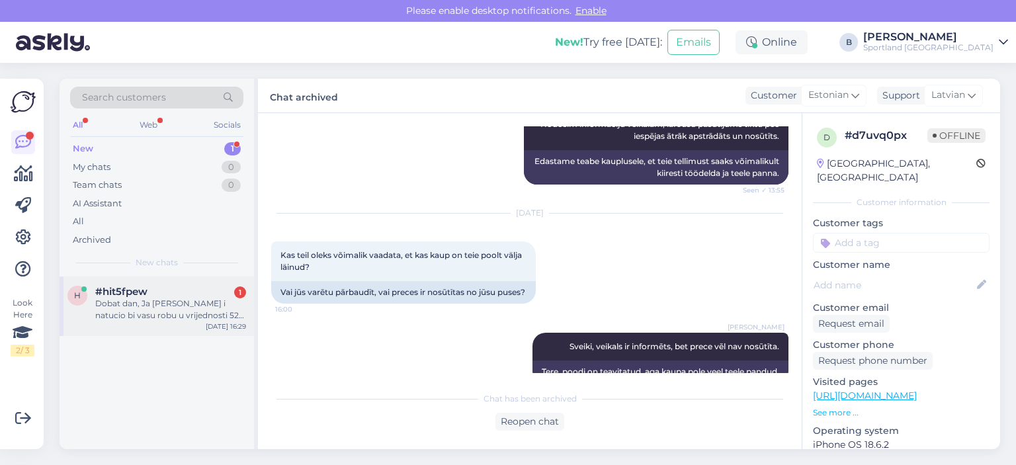
click at [148, 304] on div "Dobat dan, Ja [PERSON_NAME] i natucio bi vasu robu u vrijednosti 520 eura ako i…" at bounding box center [170, 310] width 151 height 24
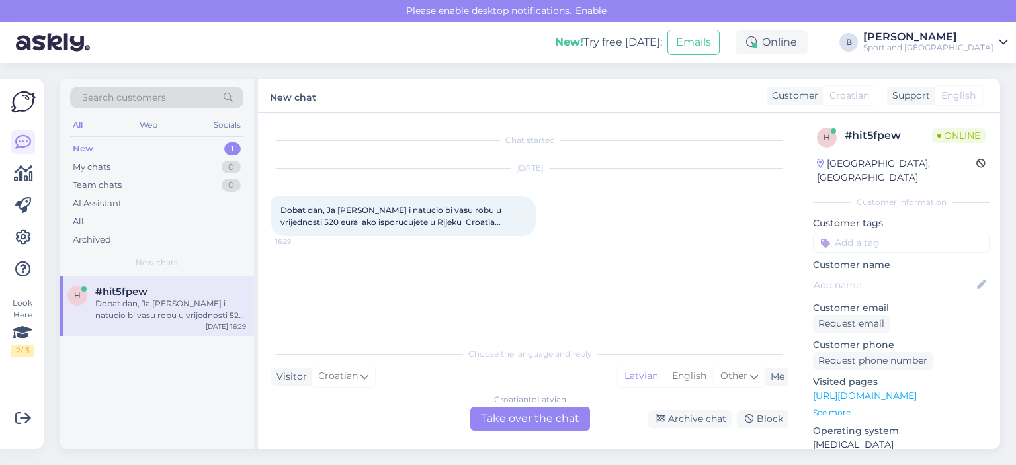
click at [550, 407] on div "Croatian to Latvian Take over the chat" at bounding box center [530, 419] width 120 height 24
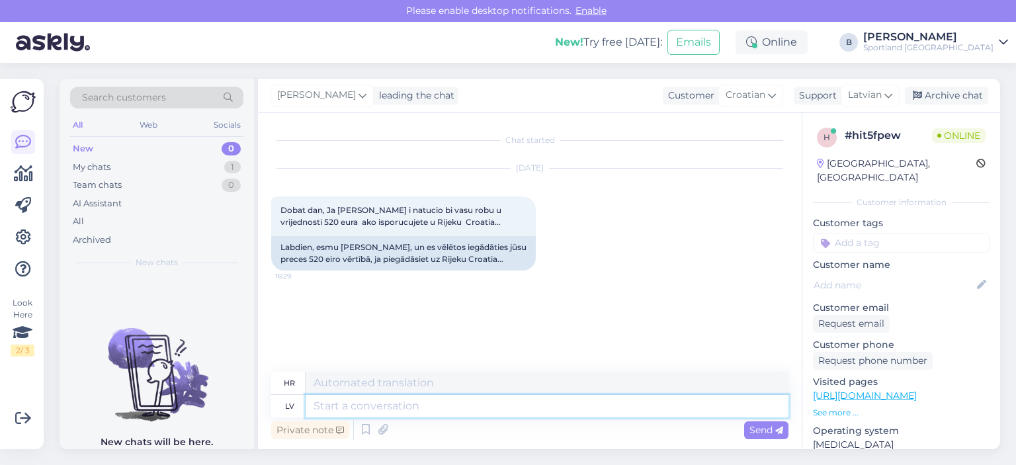
click at [558, 406] on textarea at bounding box center [547, 406] width 483 height 22
type textarea "Sveiki, s"
type textarea "Zdravo,"
type textarea "[PERSON_NAME], veicam pieg"
type textarea "Halo, idemo to napraviti."
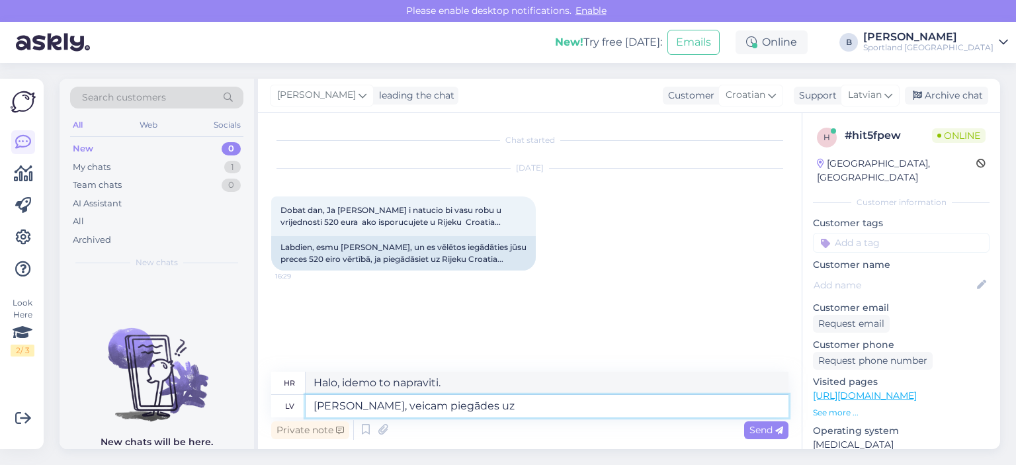
type textarea "[PERSON_NAME], veicam piegādes uz"
type textarea "Pozdrav, vršimo dostavu."
type textarea "Sveiki, veicam piegādes uz h"
type textarea "Pozdrav, dostavljamo u"
type textarea "Sveiki, veicam piegādes uz [GEOGRAPHIC_DATA]."
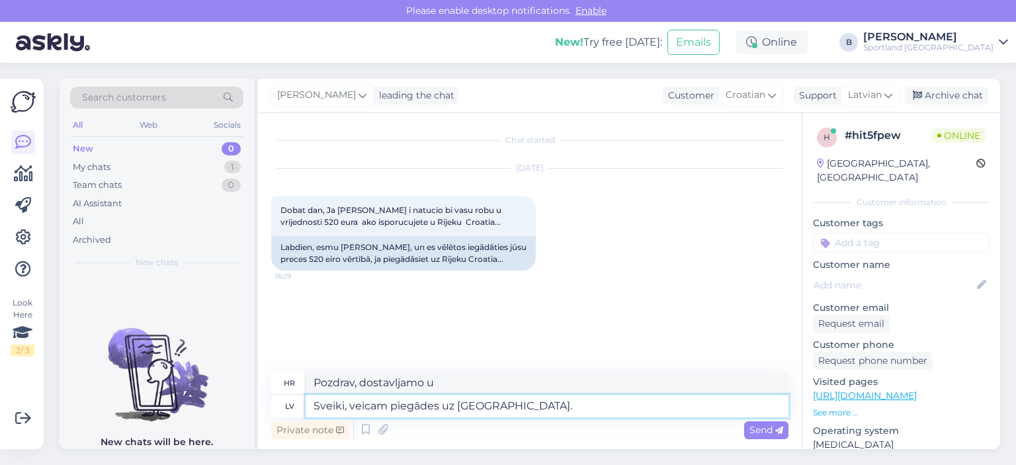
type textarea "Poštovani, dostavljamo u [GEOGRAPHIC_DATA]."
type textarea "Sveiki, veicam piegādes uz [GEOGRAPHIC_DATA]."
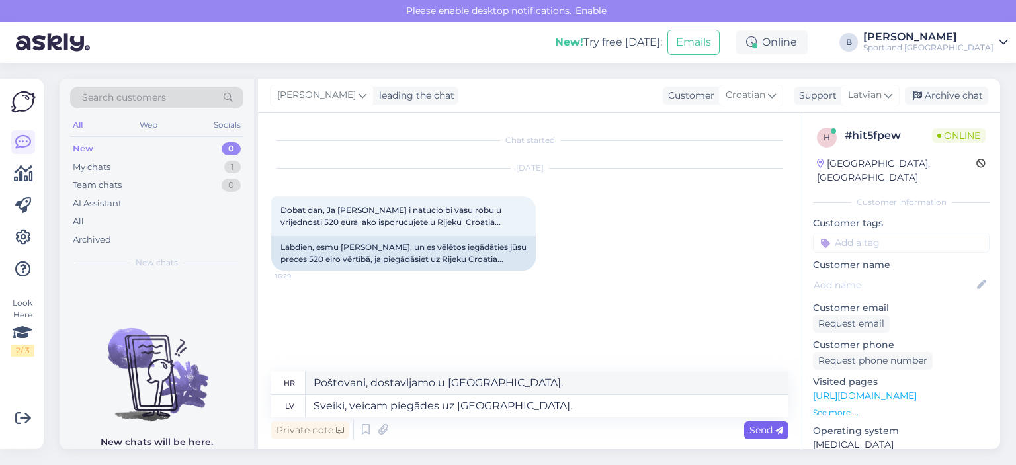
click at [759, 431] on span "Send" at bounding box center [766, 430] width 34 height 12
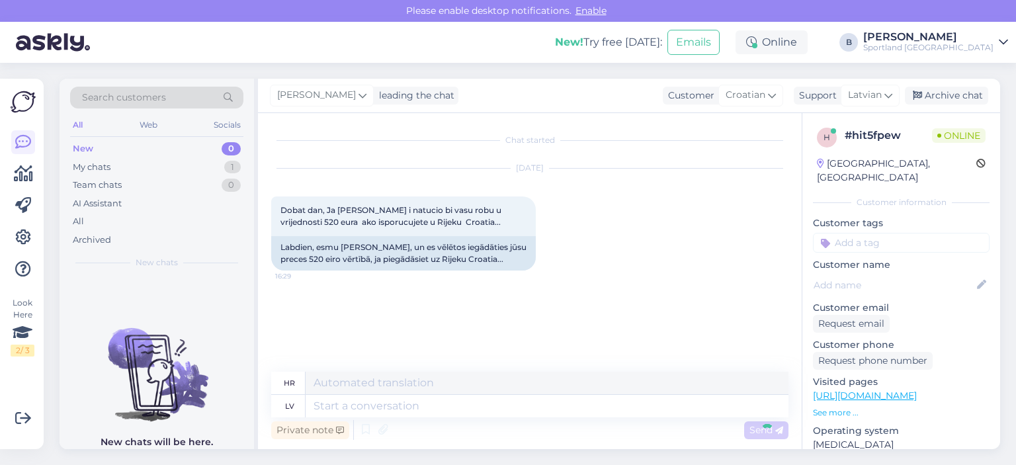
scroll to position [4, 0]
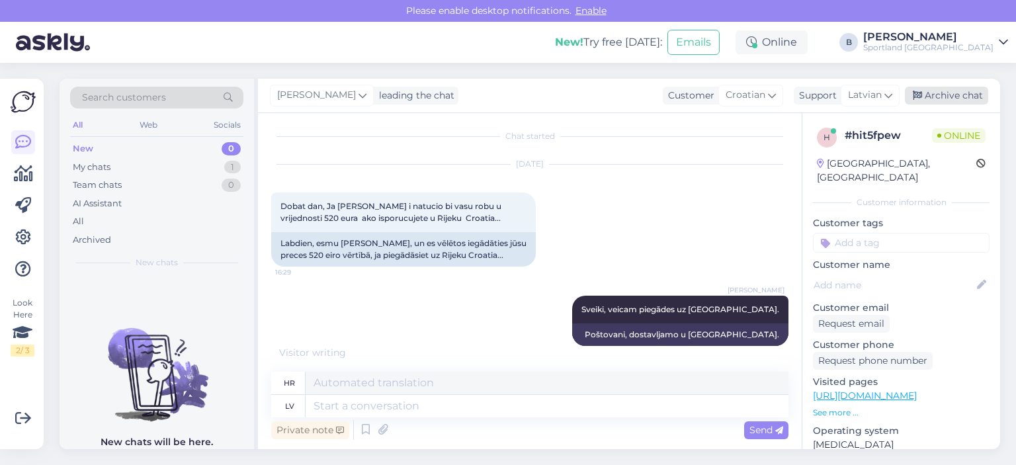
click at [929, 103] on div "Archive chat" at bounding box center [946, 96] width 83 height 18
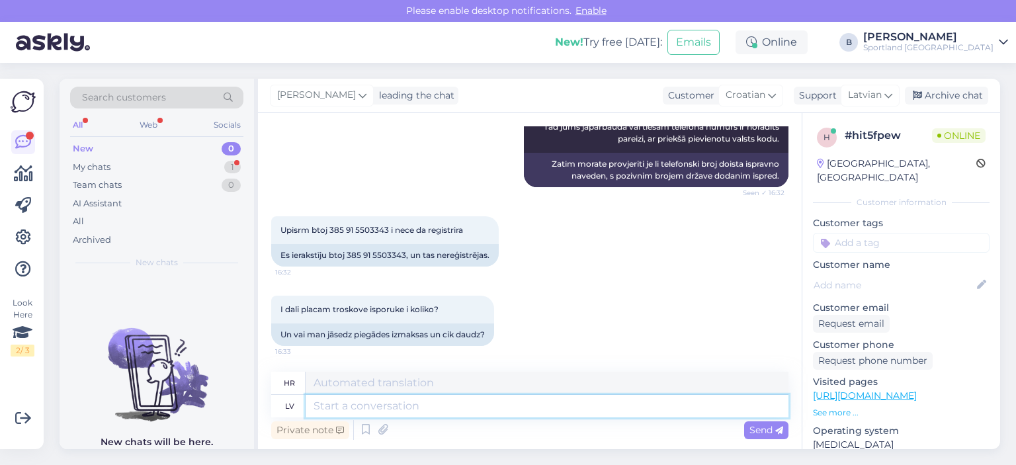
click at [405, 411] on textarea at bounding box center [547, 406] width 483 height 22
type textarea "Jā, pie"
type textarea "Da,"
type textarea "Jā, [PERSON_NAME]"
type textarea "Da, molim."
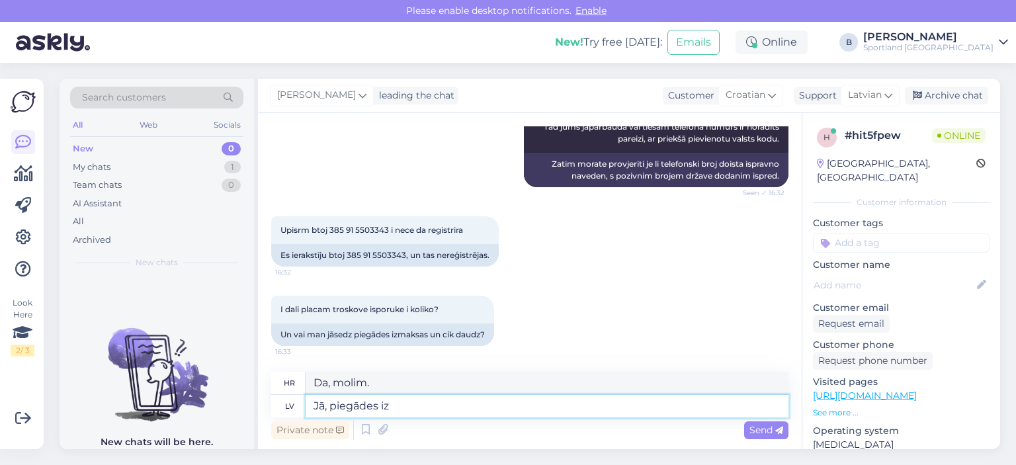
type textarea "Jā, piegādes izm"
type textarea "Da, dostave"
type textarea "Jā, piegādes izmaksas"
type textarea "Da, troškovi dostave"
type textarea "Jā, piegādes izmaksas sedz k"
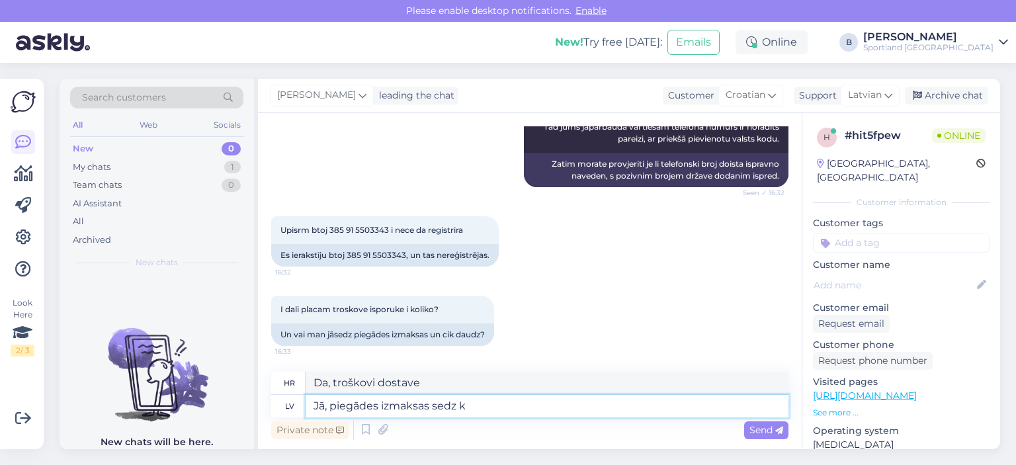
type textarea "Da, troškovi dostave su pokriveni"
type textarea "Jā, piegādes izmaksas sedz klients."
type textarea "Da, troškove dostave pokriva kupac."
type textarea "Jā, piegādes izmaksas sedz klients. DHL p"
type textarea "Da, troškove dostave pokriva kupac. DHL."
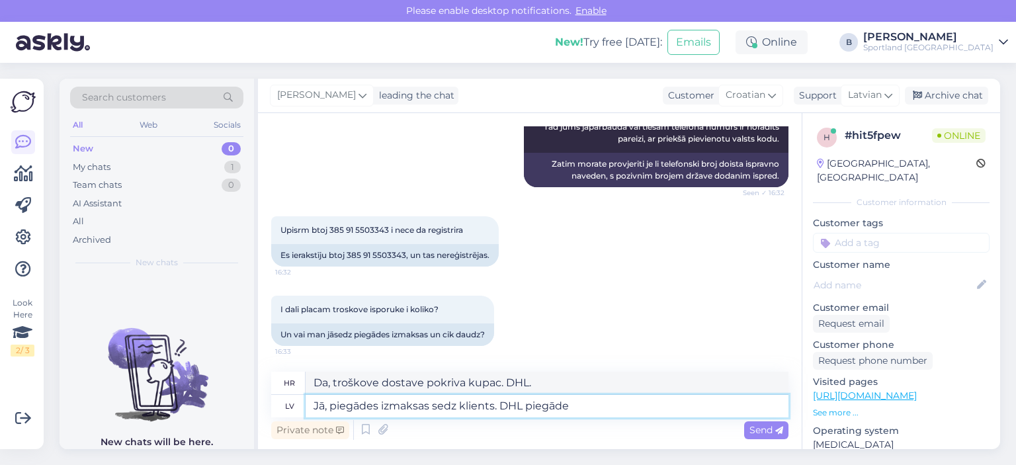
type textarea "Jā, piegādes izmaksas sedz klients. DHL piegāde s"
type textarea "Da, troškove dostave pokriva kupac. Dostava DHL-om."
type textarea "Jā, piegādes izmaksas sedz klients. DHL piegāde no 1"
type textarea "Da, troškove dostave pokriva kupac. DHL dostava iz"
type textarea "Jā, piegādes izmaksas sedz klients. DHL piegāde no 13.2"
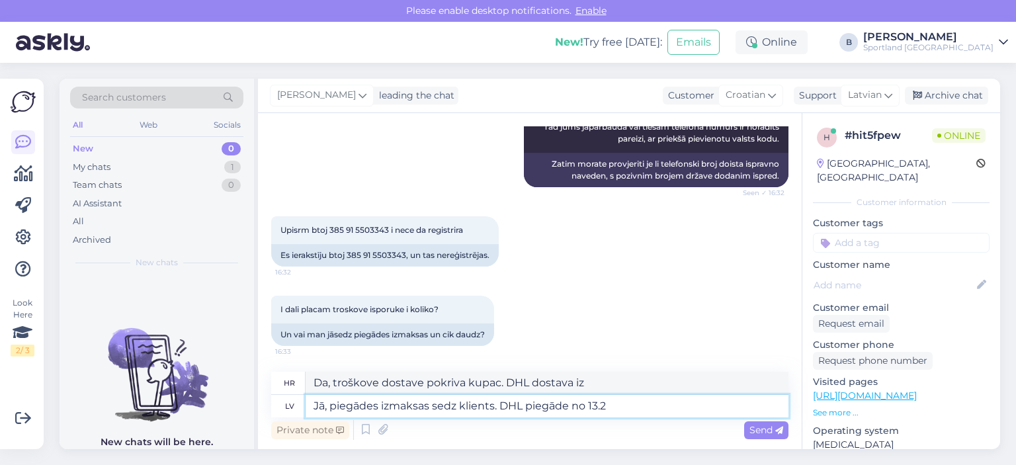
type textarea "Da, troškove dostave pokriva kupac. DHL dostava od 13."
type textarea "Jā, piegādes izmaksas sedz klients. DHL piegāde no 13.25 EUR"
type textarea "Da, troškove dostave pokriva kupac. DHL dostava od 13.25"
type textarea "Jā, piegādes izmaksas sedz klients. DHL piegāde no 13.25 EUR."
type textarea "Da, troškove dostave pokriva kupac. DHL dostava od 13.25 EUR."
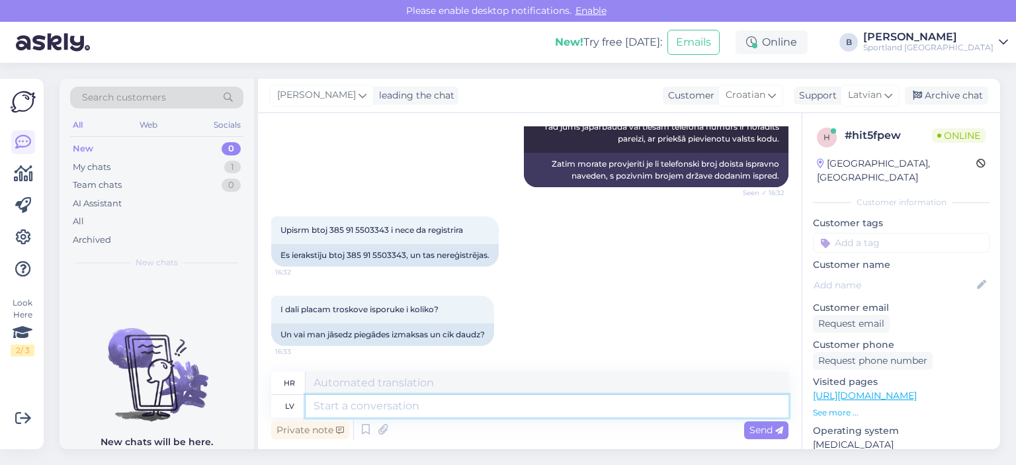
scroll to position [472, 0]
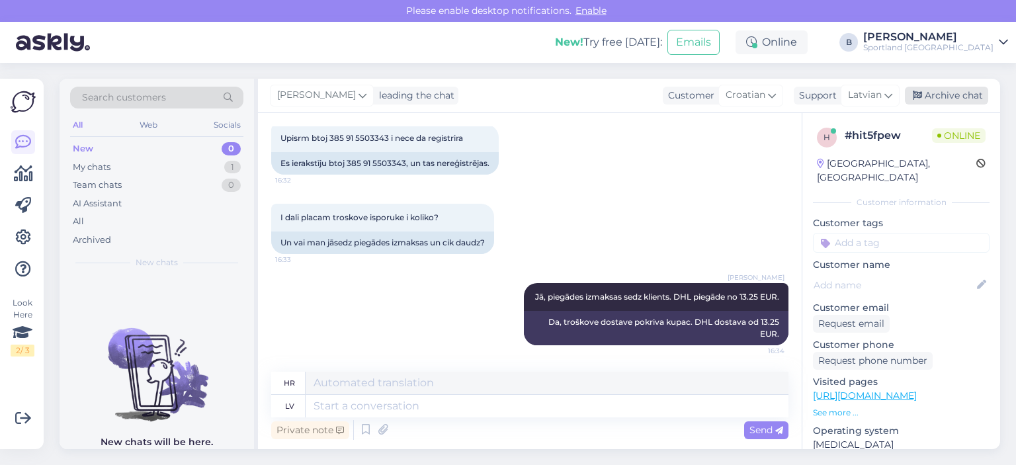
click at [976, 91] on div "Archive chat" at bounding box center [946, 96] width 83 height 18
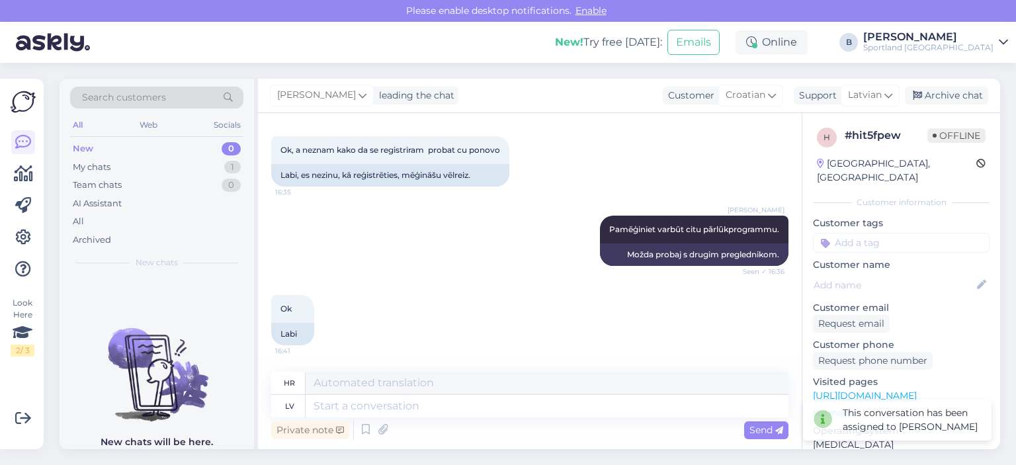
scroll to position [697, 0]
